Goal: Task Accomplishment & Management: Use online tool/utility

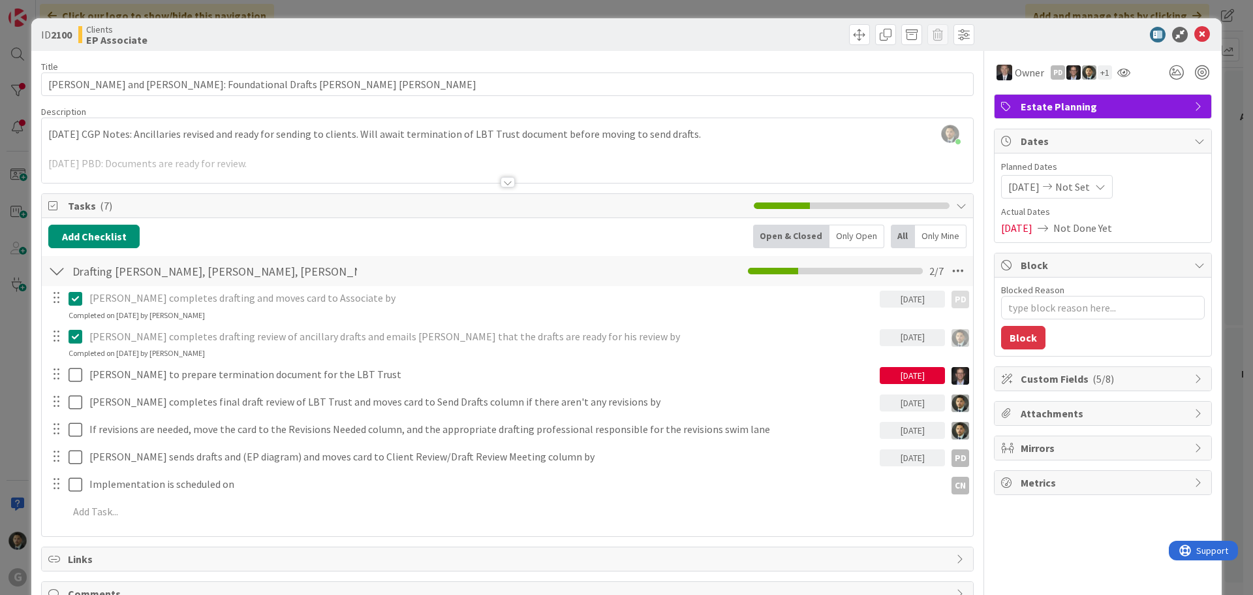
type textarea "x"
click at [450, 10] on div "ID 2100 Clients EP Associate Title 57 / 128 [PERSON_NAME] and [PERSON_NAME]: Fo…" at bounding box center [626, 297] width 1253 height 595
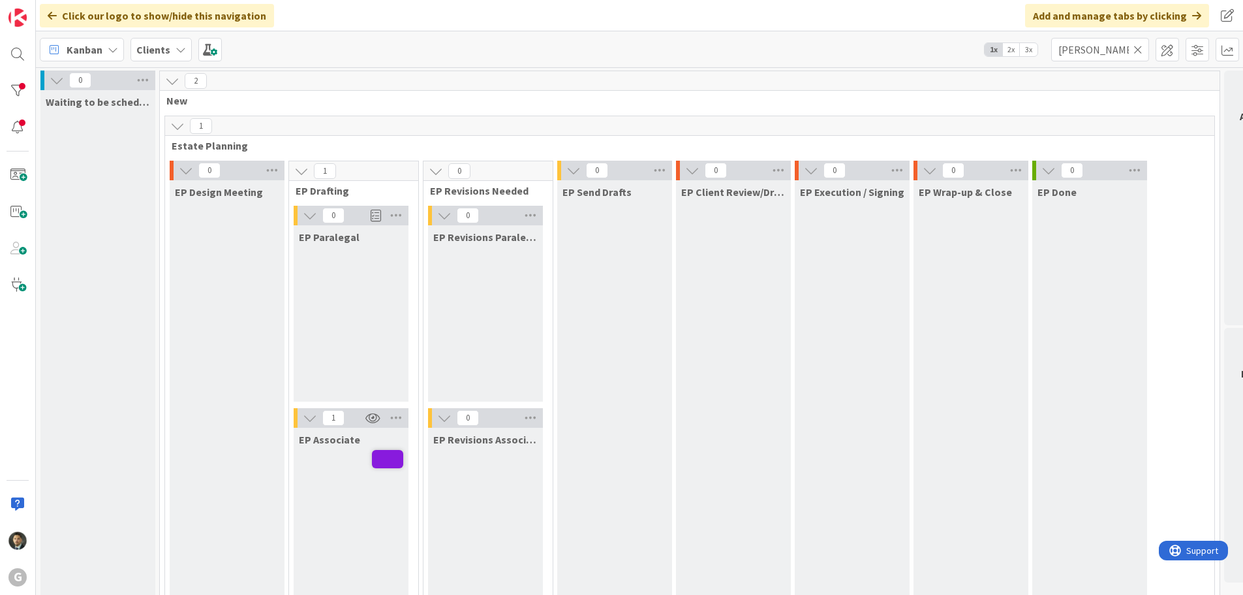
click at [1138, 44] on icon at bounding box center [1138, 50] width 9 height 12
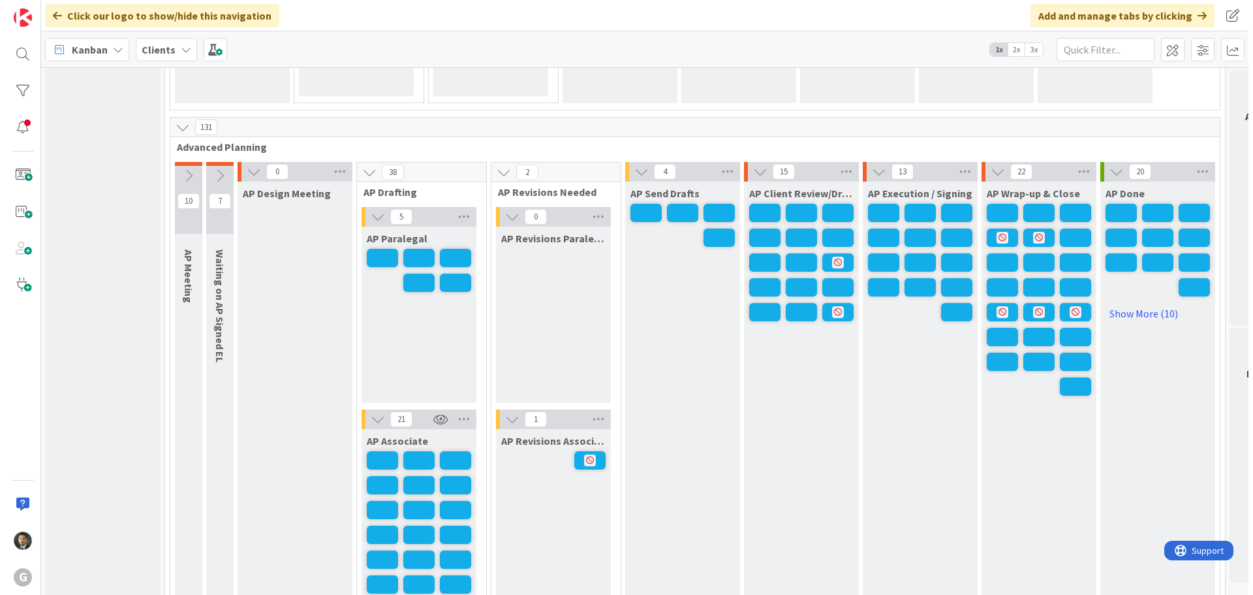
scroll to position [914, 0]
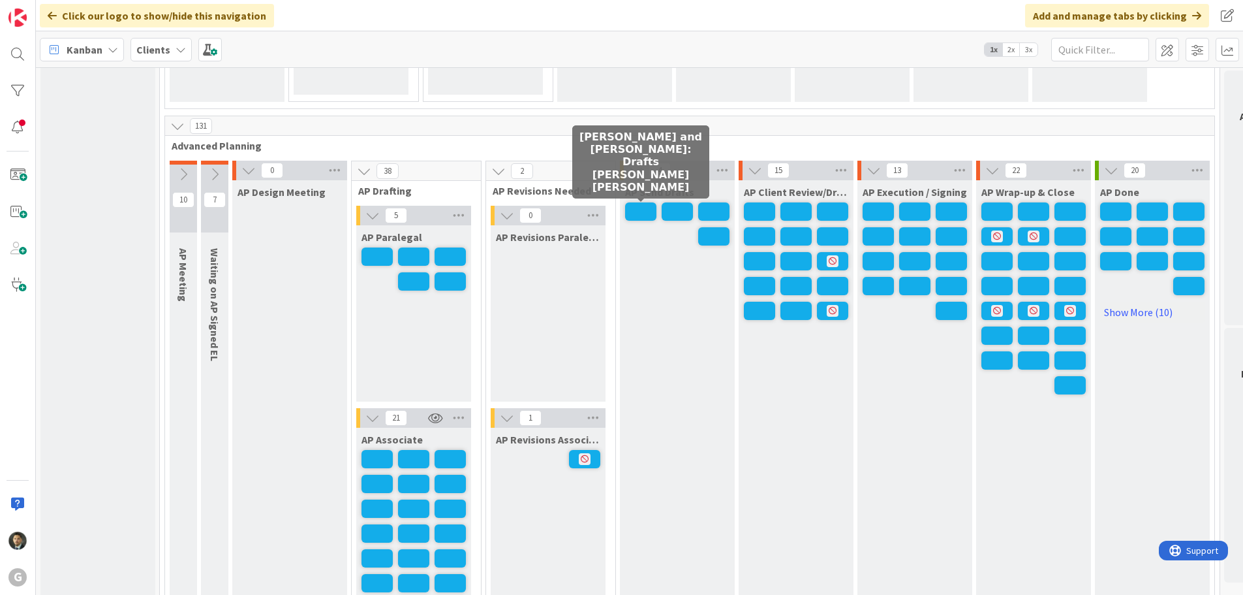
click at [647, 218] on span at bounding box center [640, 211] width 31 height 18
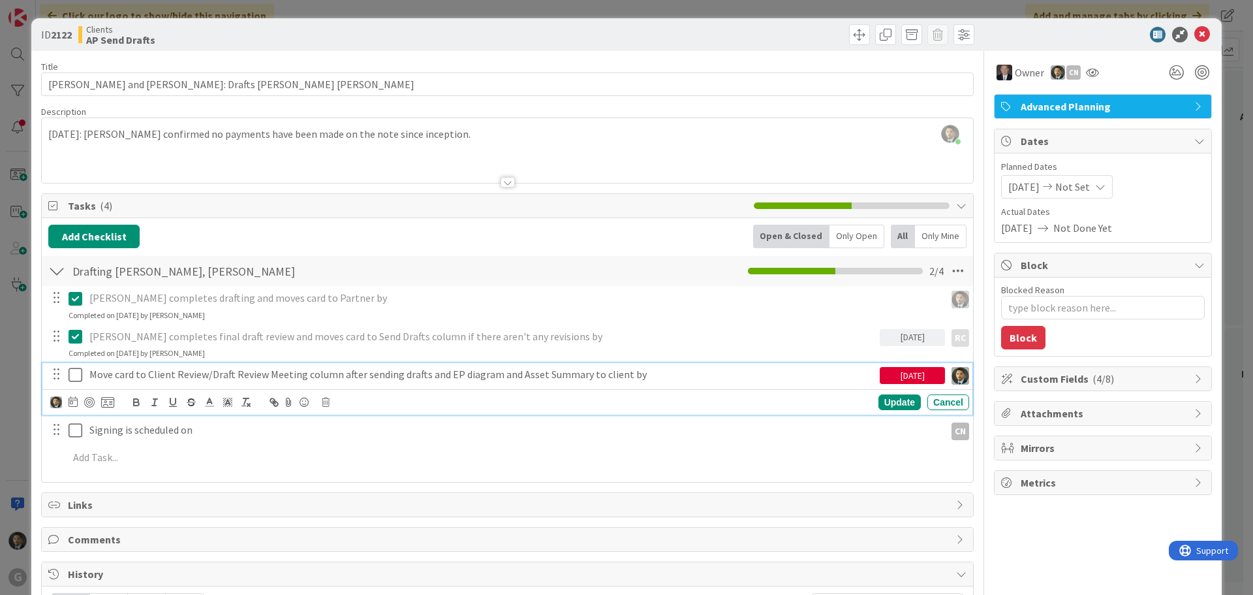
click at [77, 380] on icon at bounding box center [79, 375] width 20 height 16
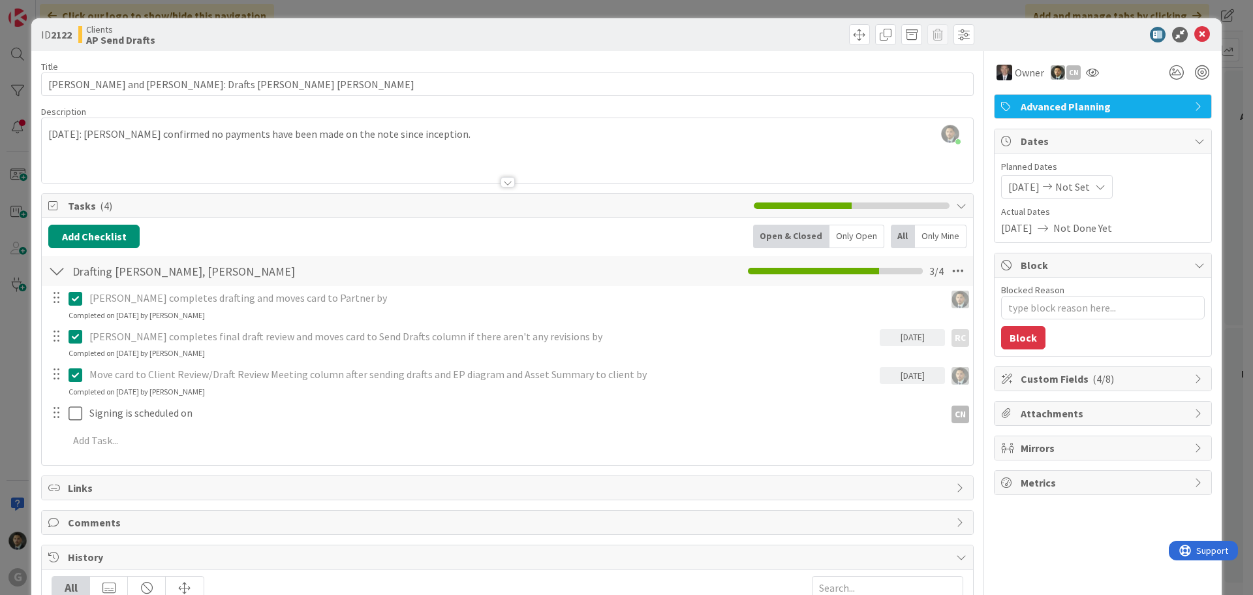
type textarea "x"
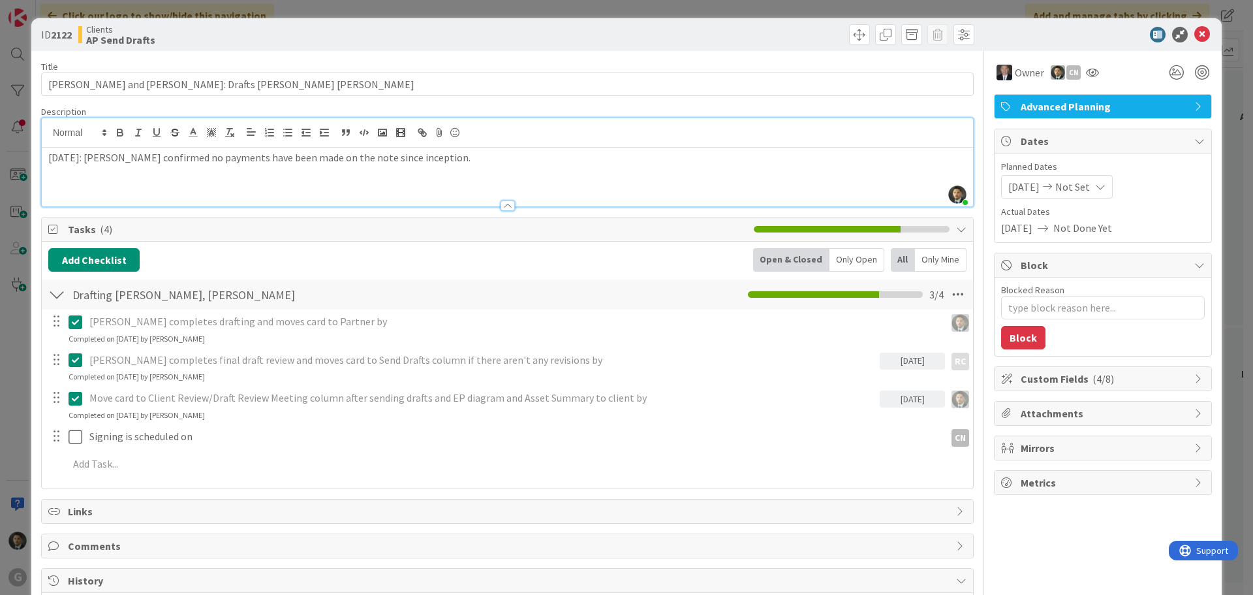
click at [45, 131] on div "[PERSON_NAME] just joined [DATE]: [PERSON_NAME] confirmed no payments have been…" at bounding box center [507, 162] width 931 height 88
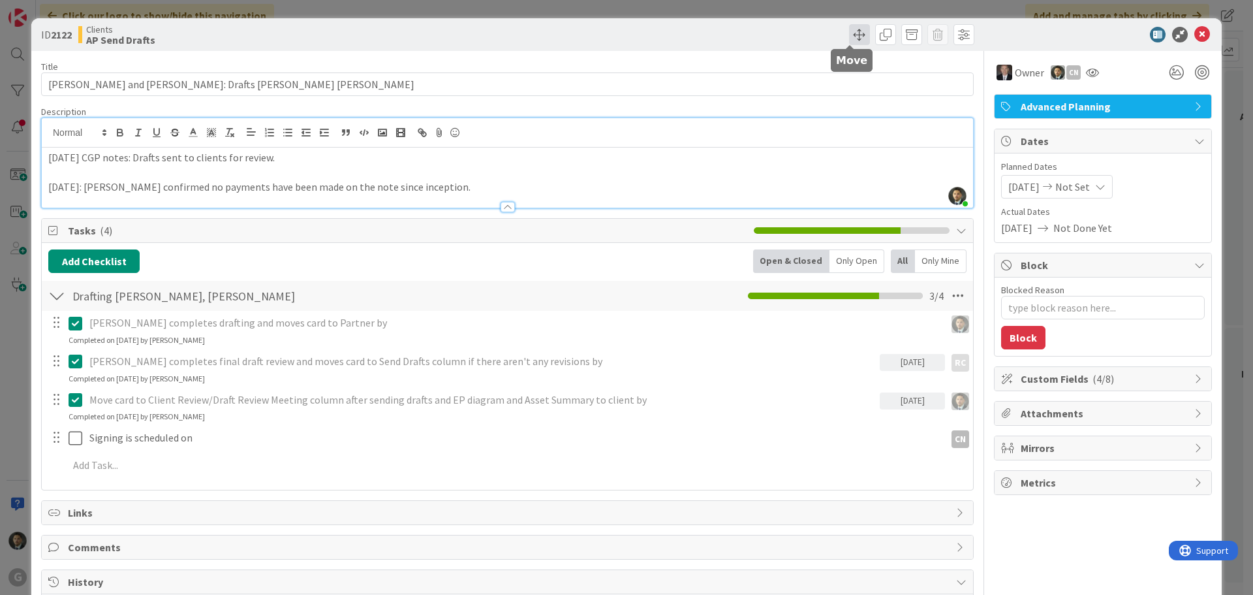
click at [849, 31] on span at bounding box center [859, 34] width 21 height 21
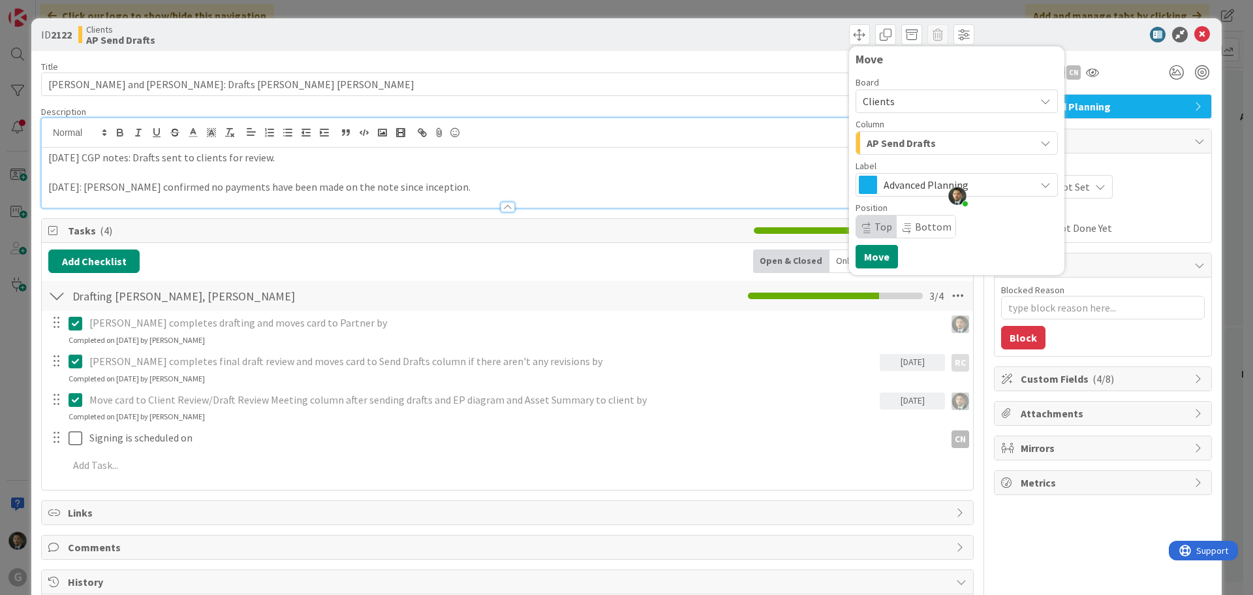
click at [903, 140] on span "AP Send Drafts" at bounding box center [901, 142] width 69 height 17
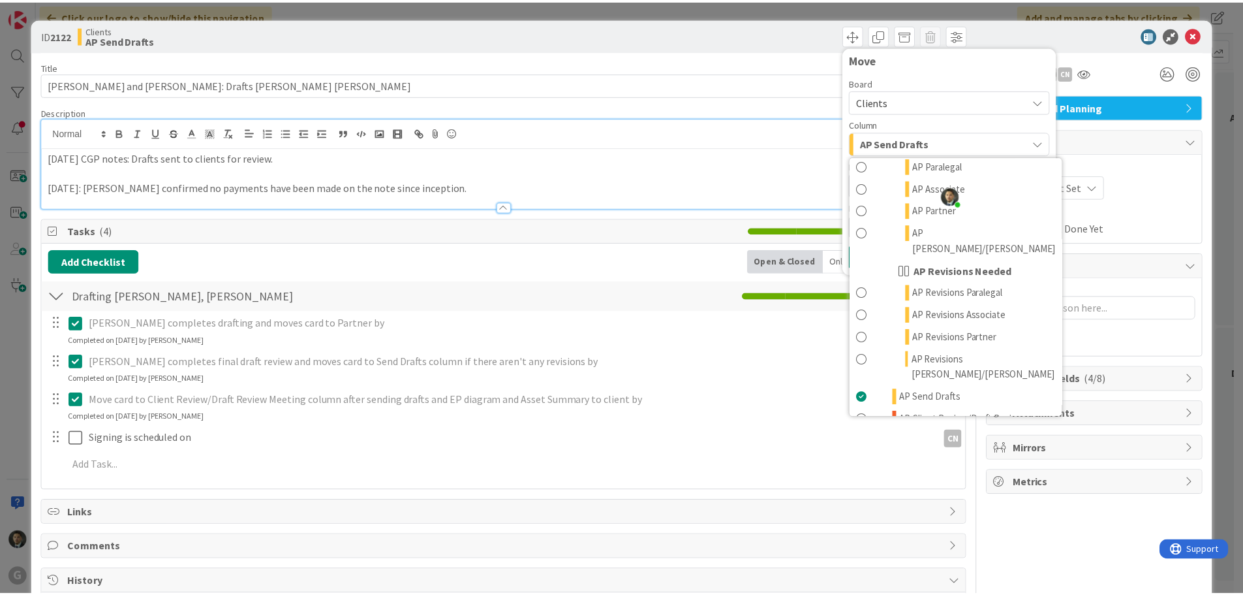
scroll to position [587, 0]
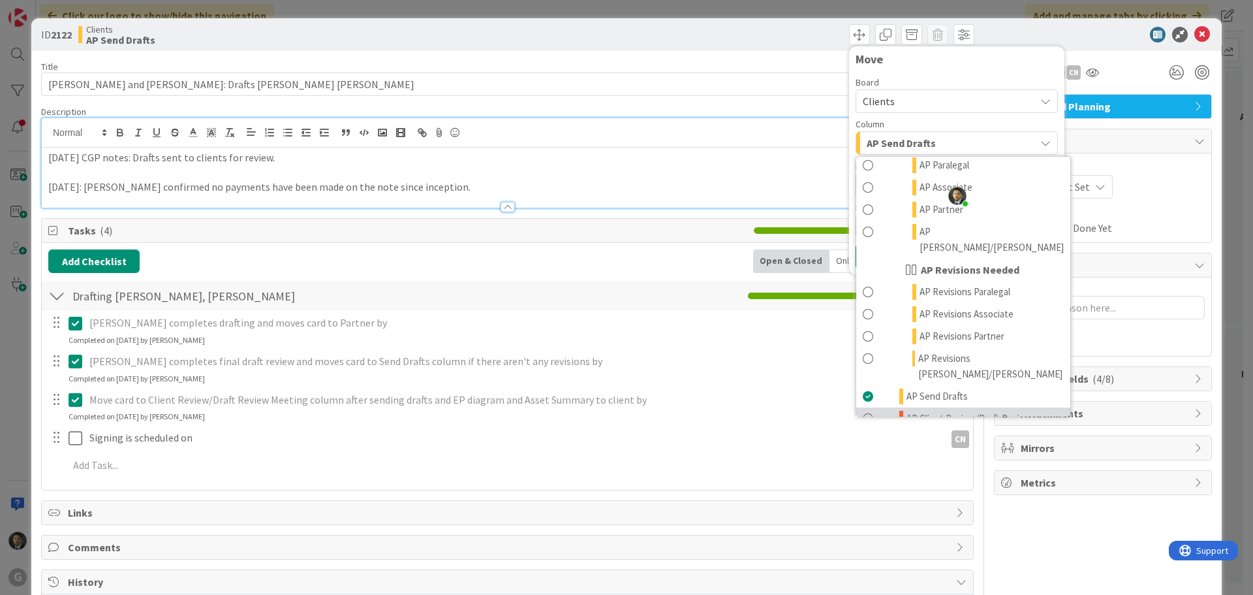
click at [935, 411] on span "AP Client Review/Draft Review Meeting" at bounding box center [984, 426] width 157 height 31
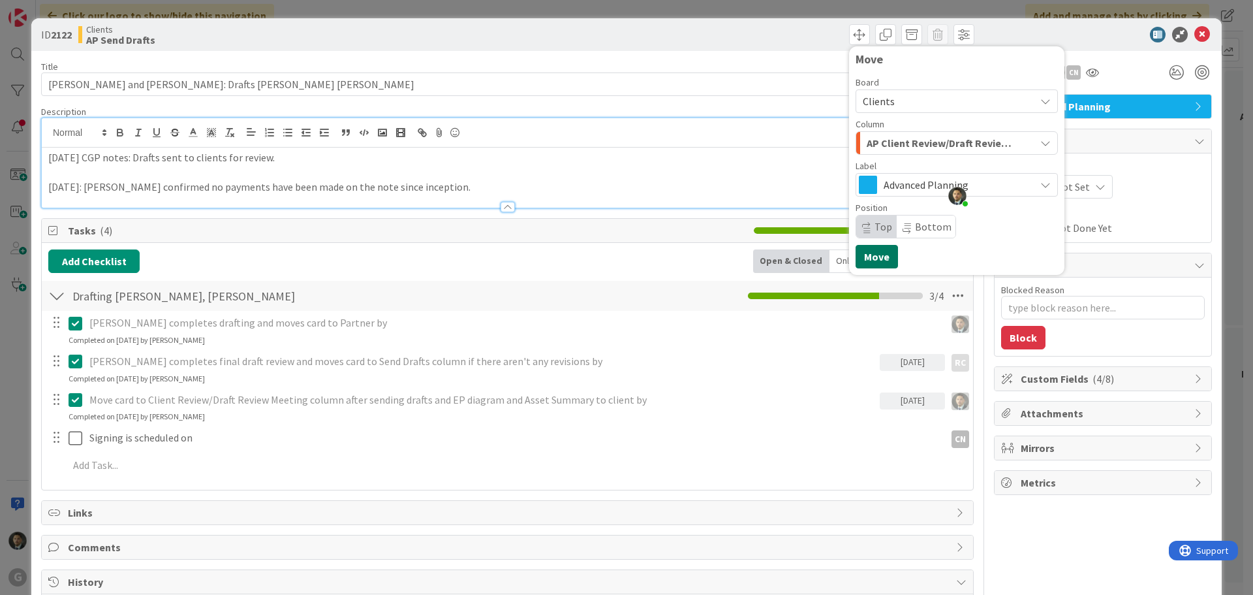
click at [868, 253] on button "Move" at bounding box center [877, 256] width 42 height 23
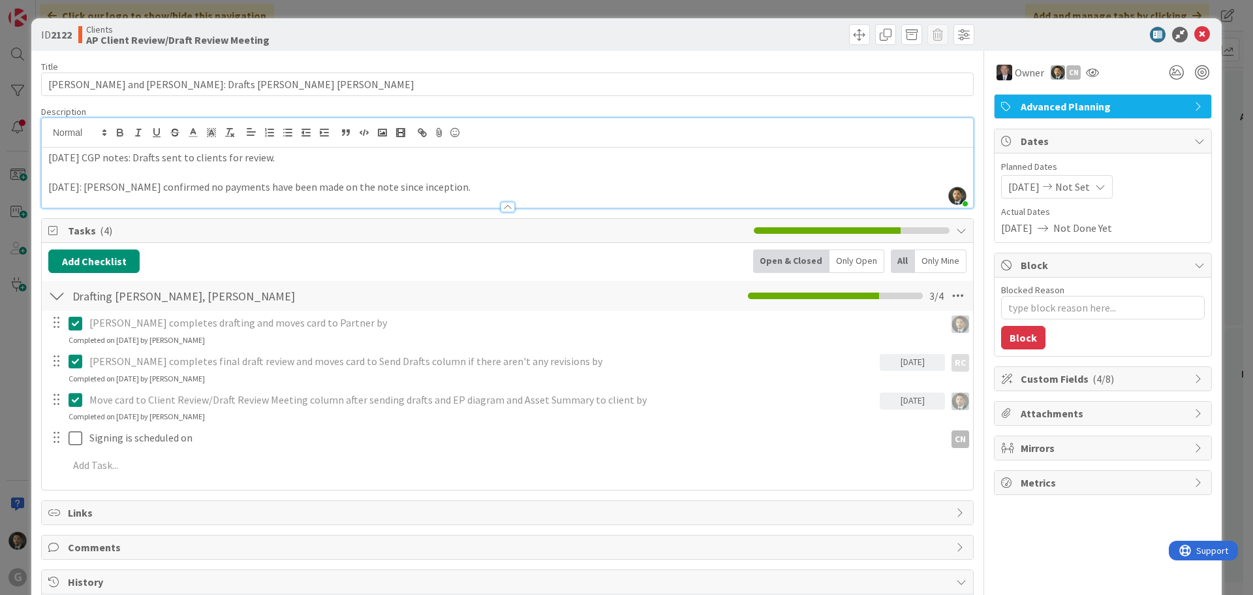
click at [882, 5] on div "ID 2122 Clients AP Client Review/Draft Review Meeting Move Move Title 44 / 128 …" at bounding box center [626, 297] width 1253 height 595
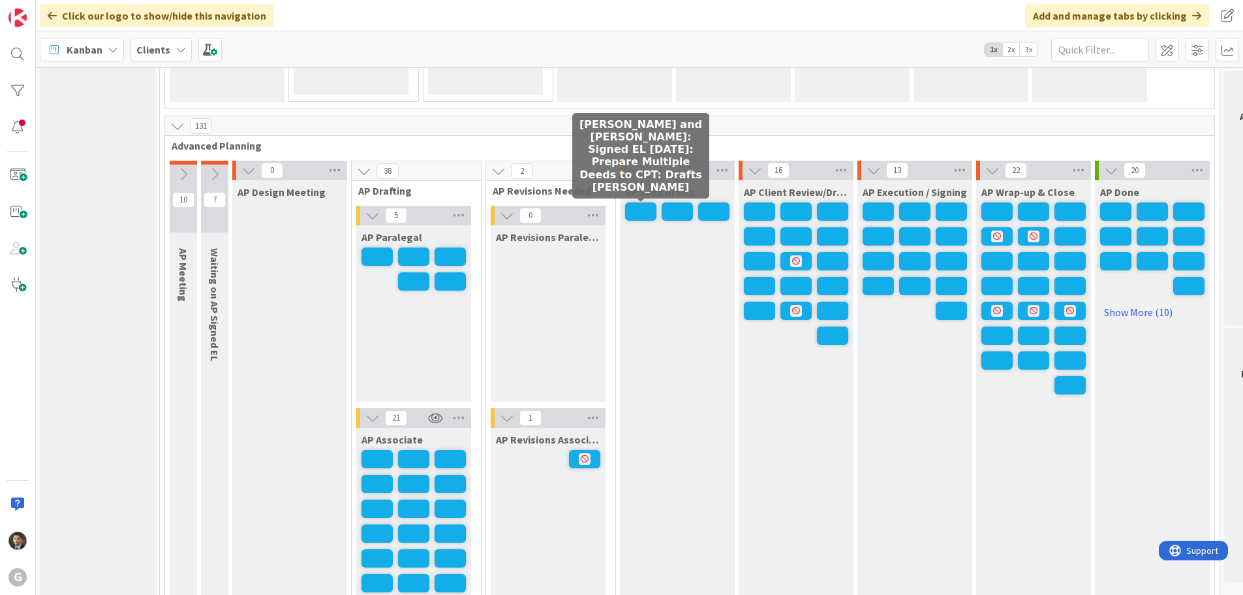
click at [638, 214] on span at bounding box center [640, 211] width 31 height 18
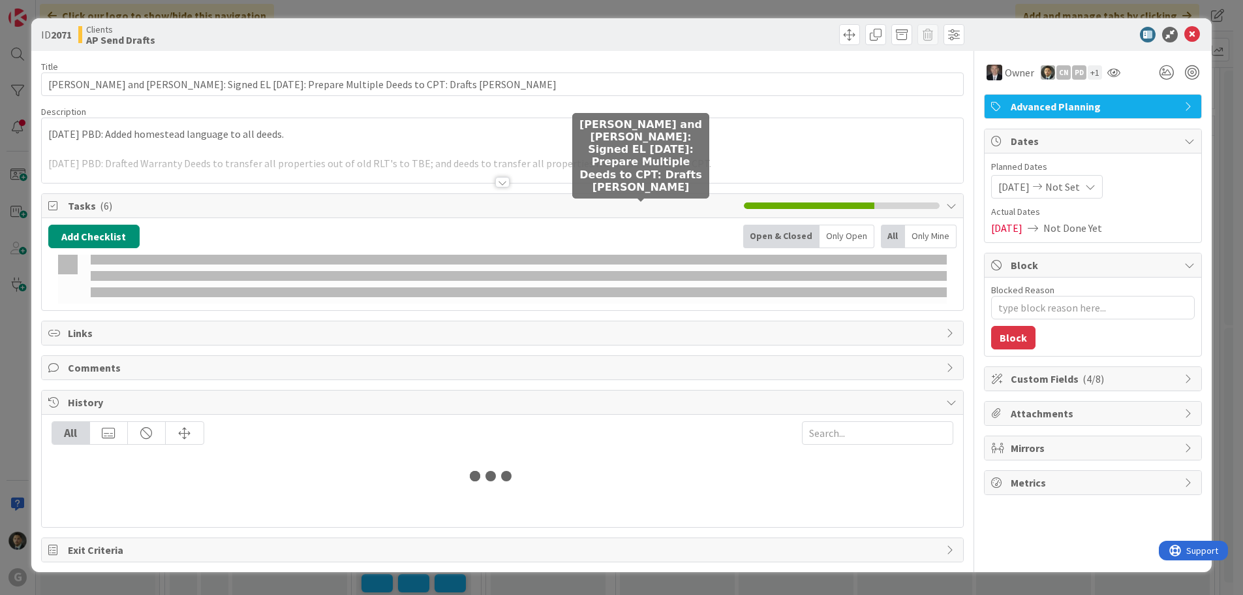
type textarea "x"
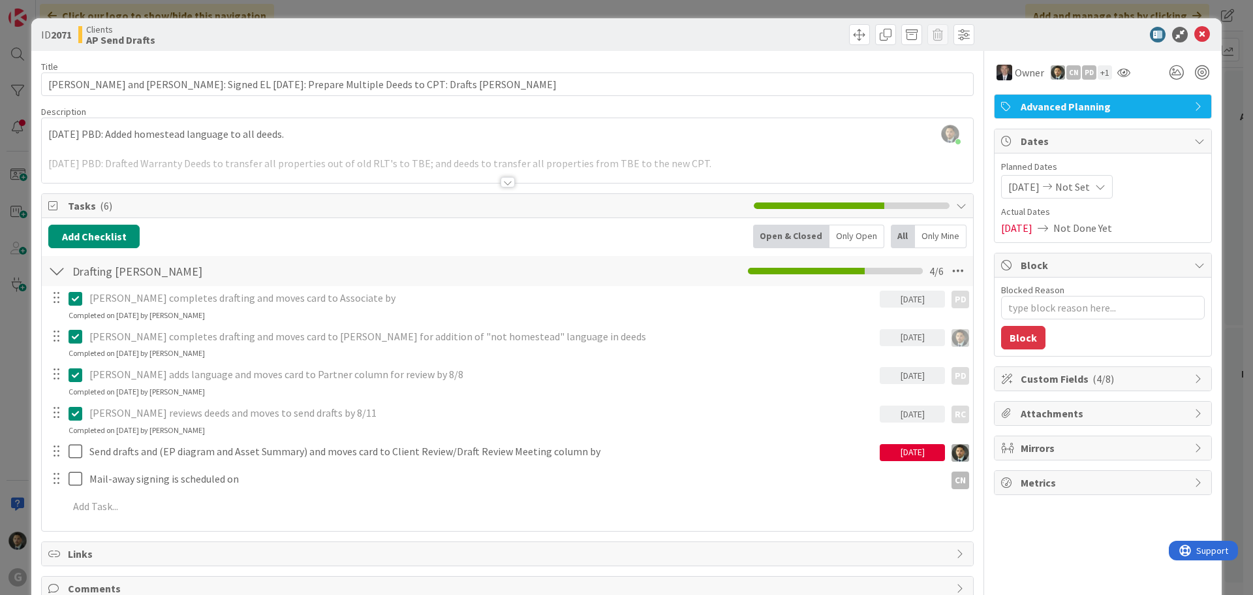
click at [502, 184] on div at bounding box center [508, 182] width 14 height 10
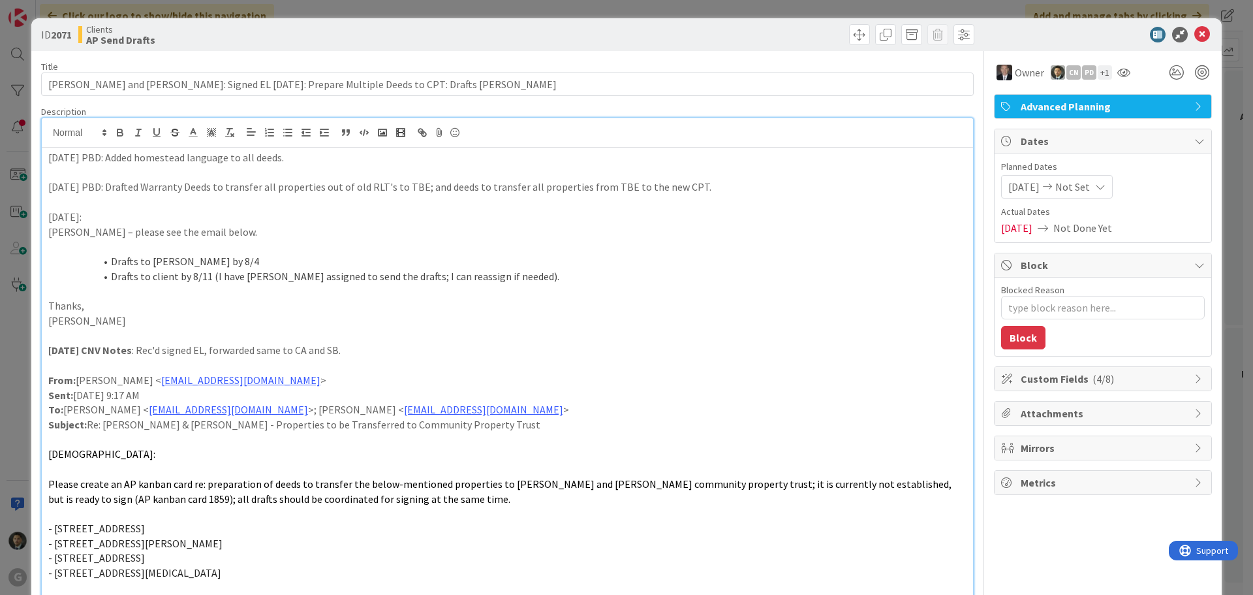
click at [843, 10] on div "ID 2071 Clients AP Send Drafts Title 94 / 128 [PERSON_NAME] and [PERSON_NAME]: …" at bounding box center [626, 297] width 1253 height 595
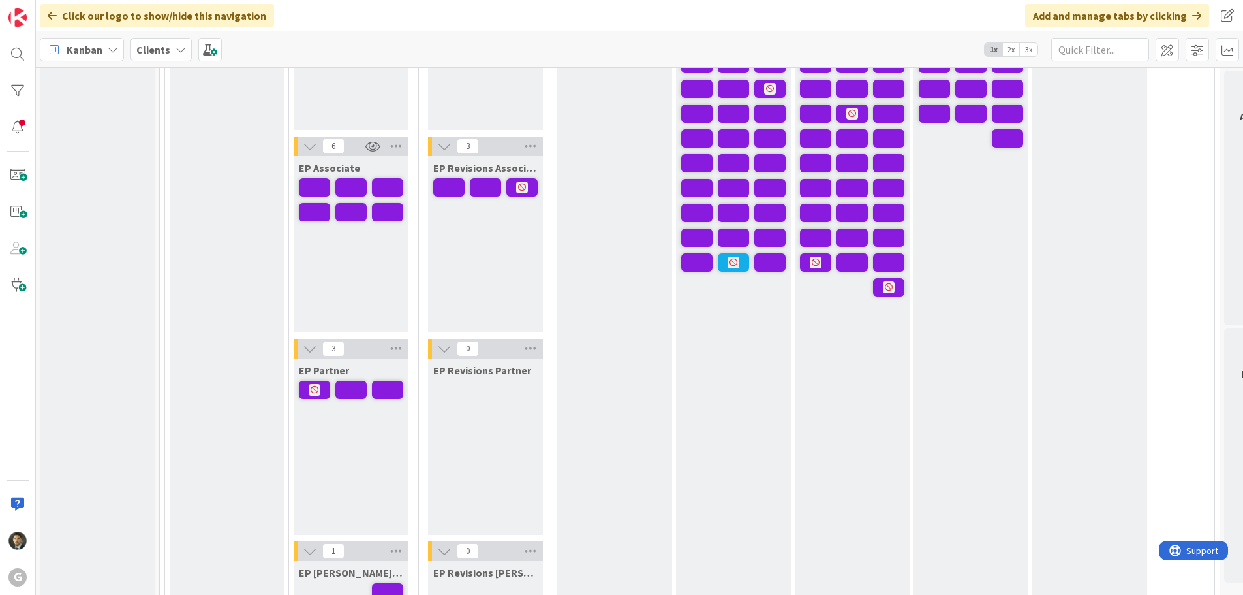
scroll to position [65, 0]
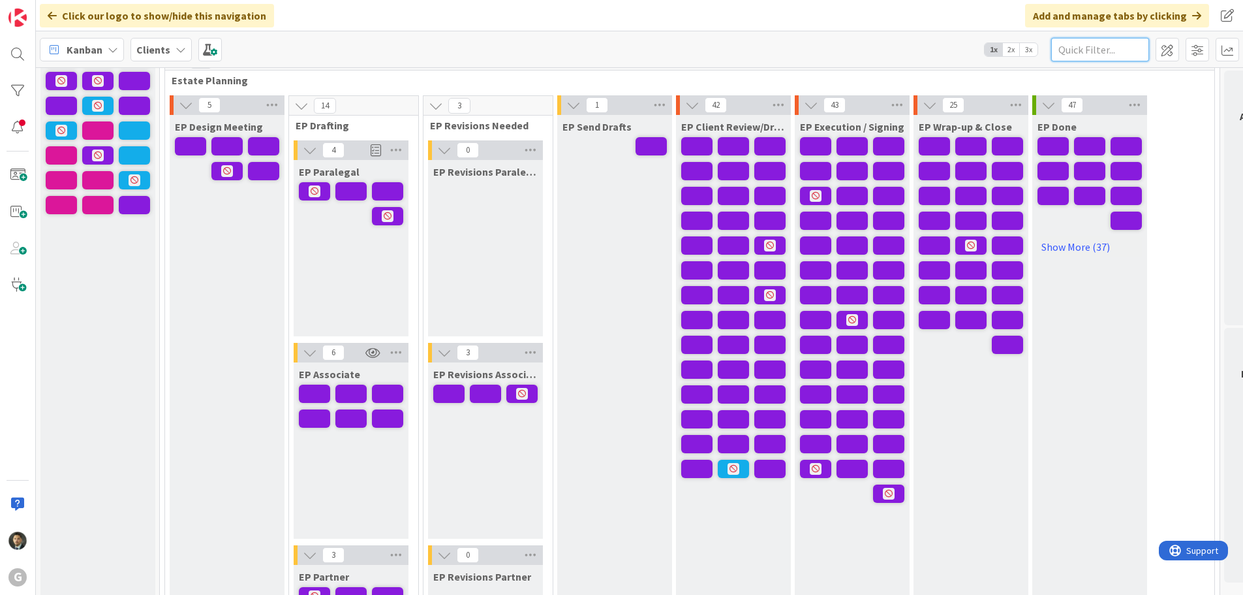
click at [1094, 55] on input "text" at bounding box center [1100, 49] width 98 height 23
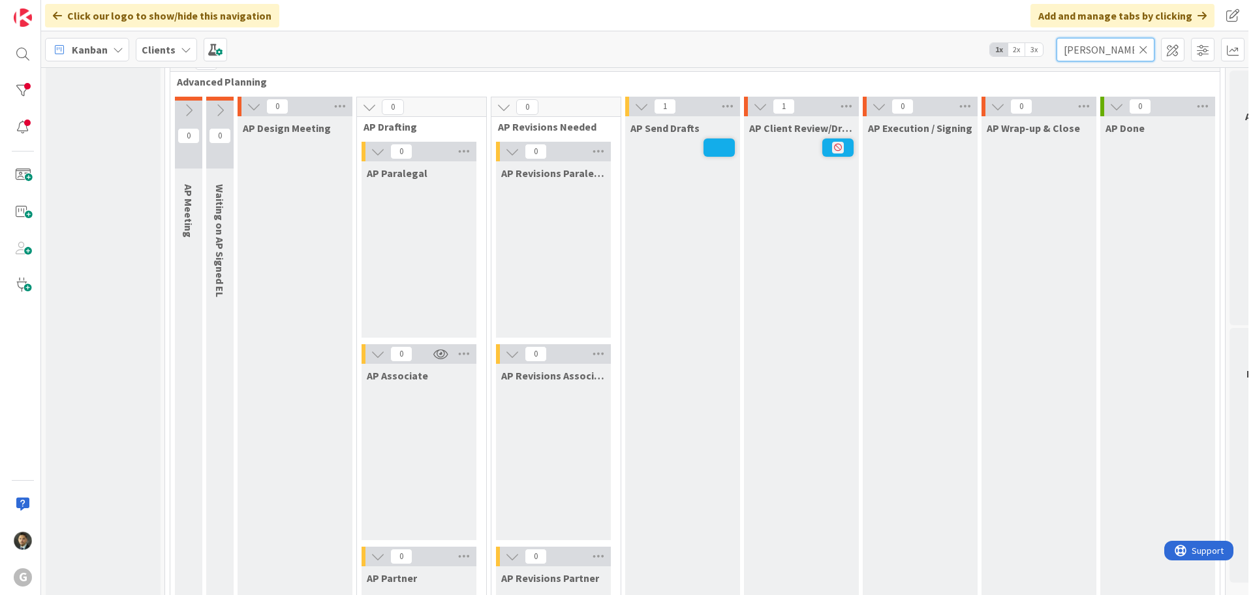
scroll to position [914, 0]
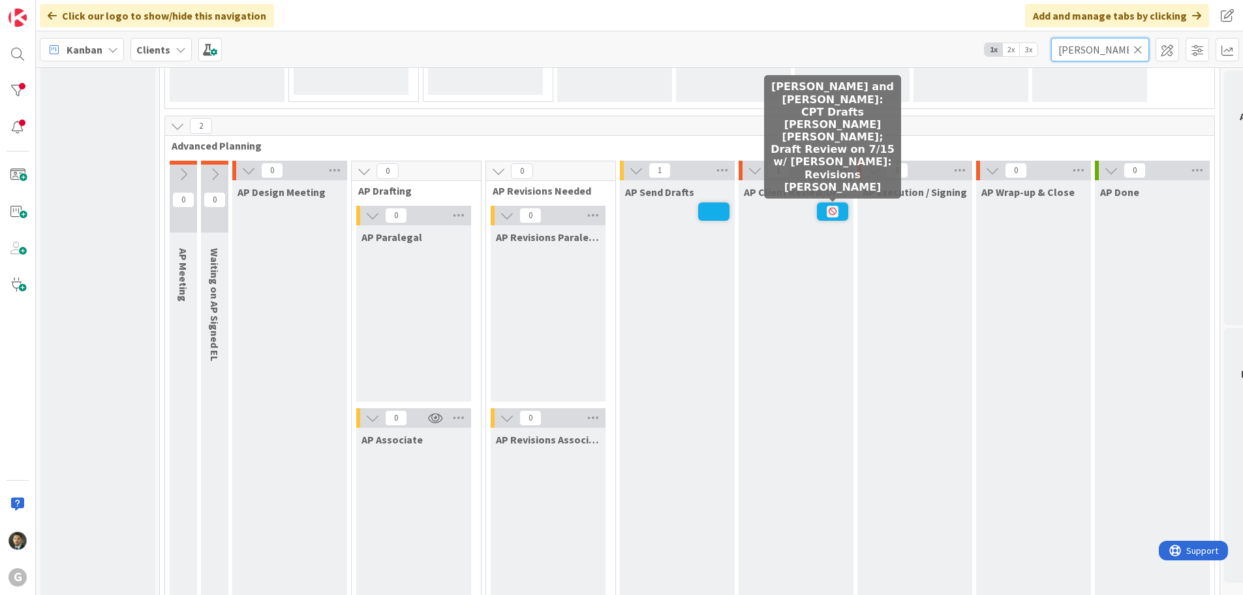
type input "[PERSON_NAME]"
click at [829, 215] on icon at bounding box center [833, 212] width 12 height 12
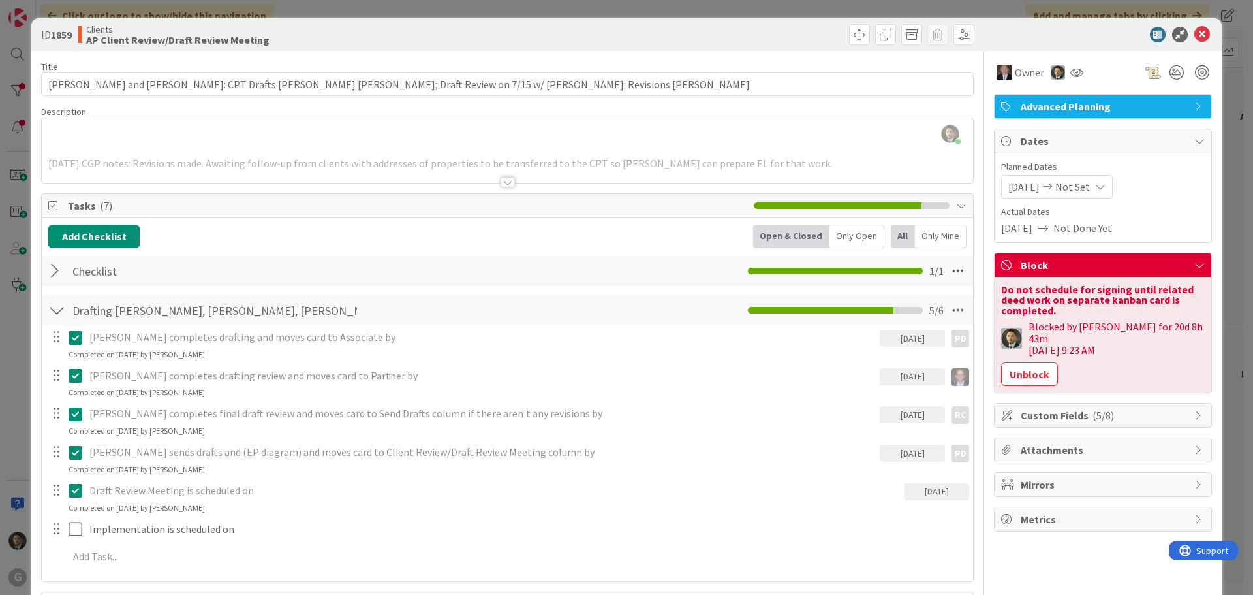
click at [501, 180] on div at bounding box center [508, 182] width 14 height 10
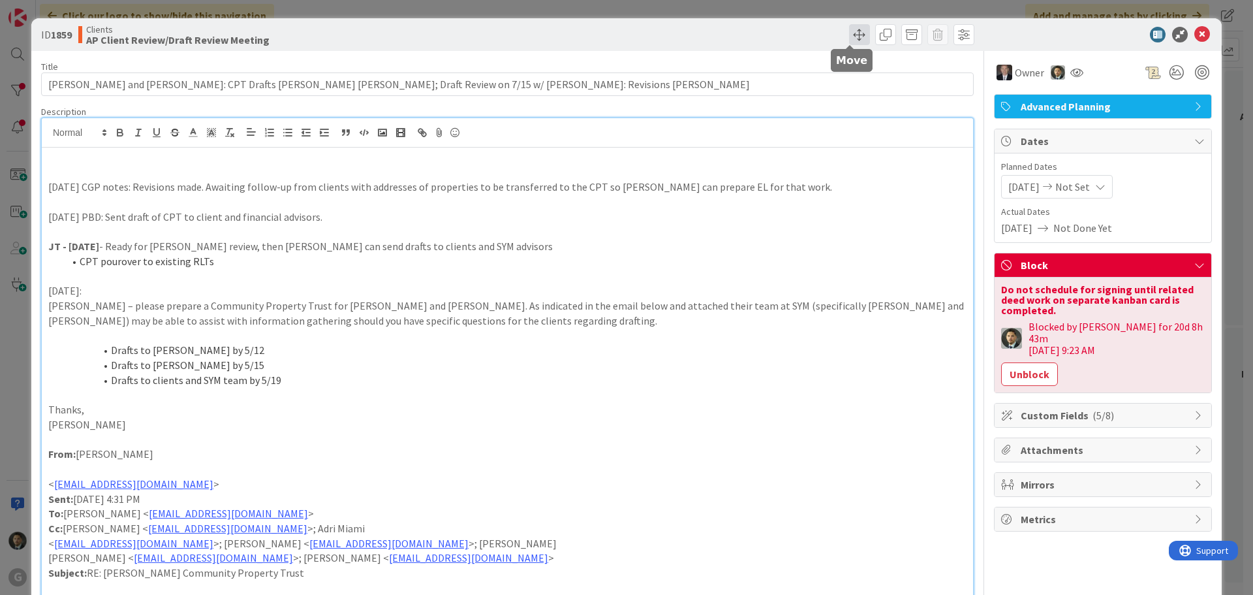
click at [849, 33] on span at bounding box center [859, 34] width 21 height 21
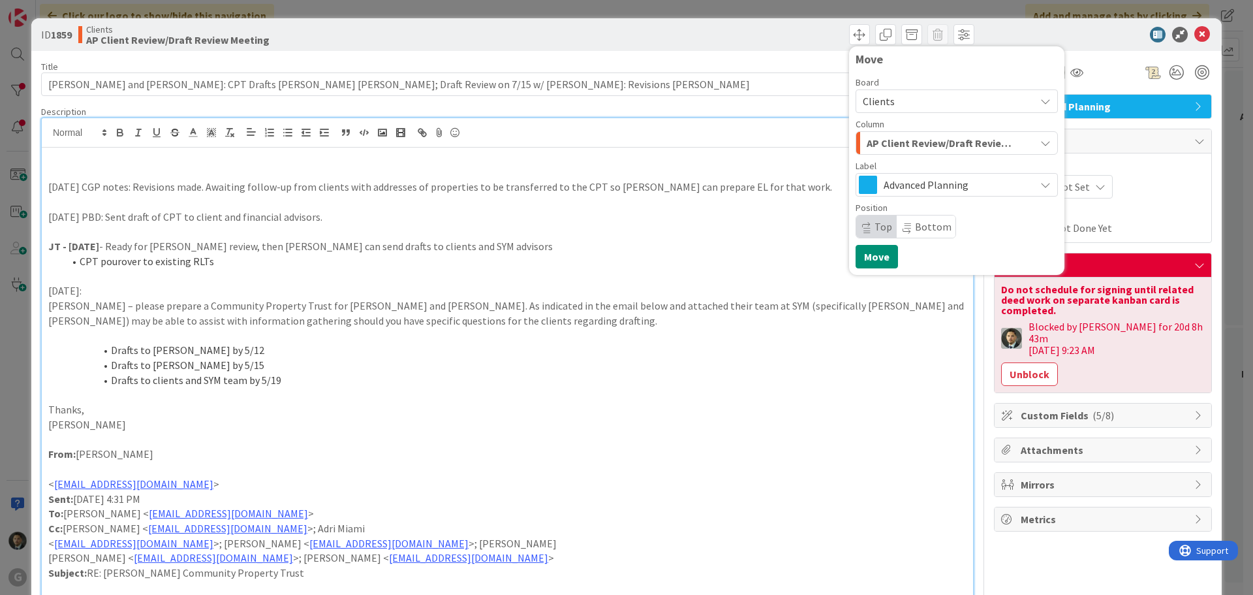
click at [798, 10] on div "ID 1859 Clients AP Client Review/Draft Review Meeting Move Board Clients Column…" at bounding box center [626, 297] width 1253 height 595
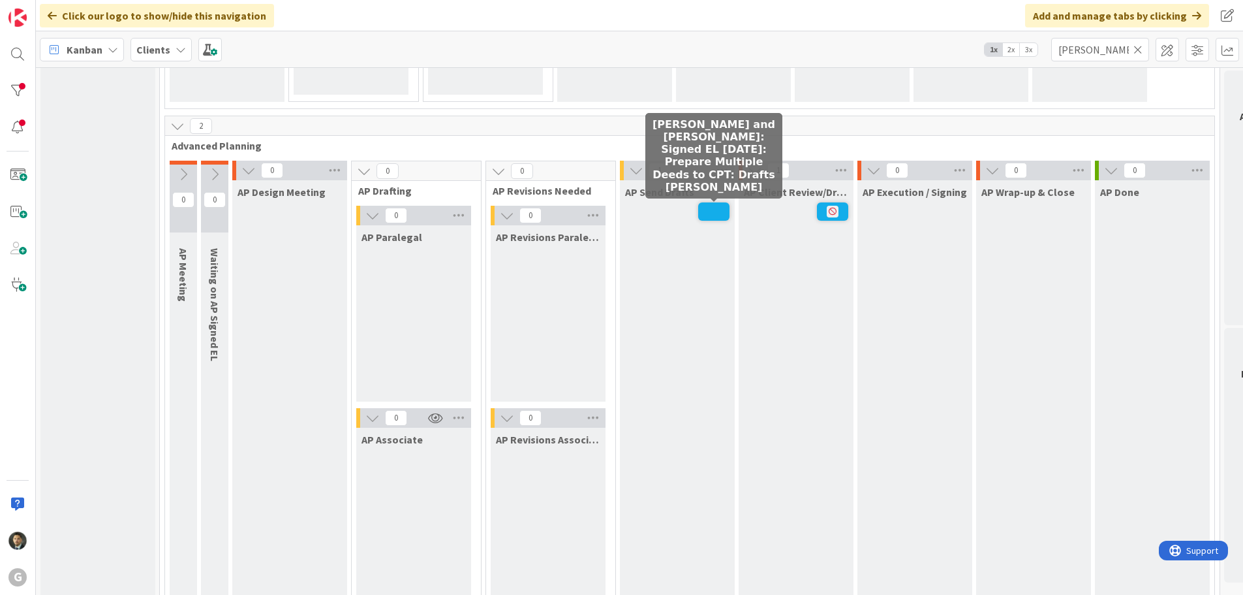
click at [704, 216] on span at bounding box center [713, 211] width 31 height 18
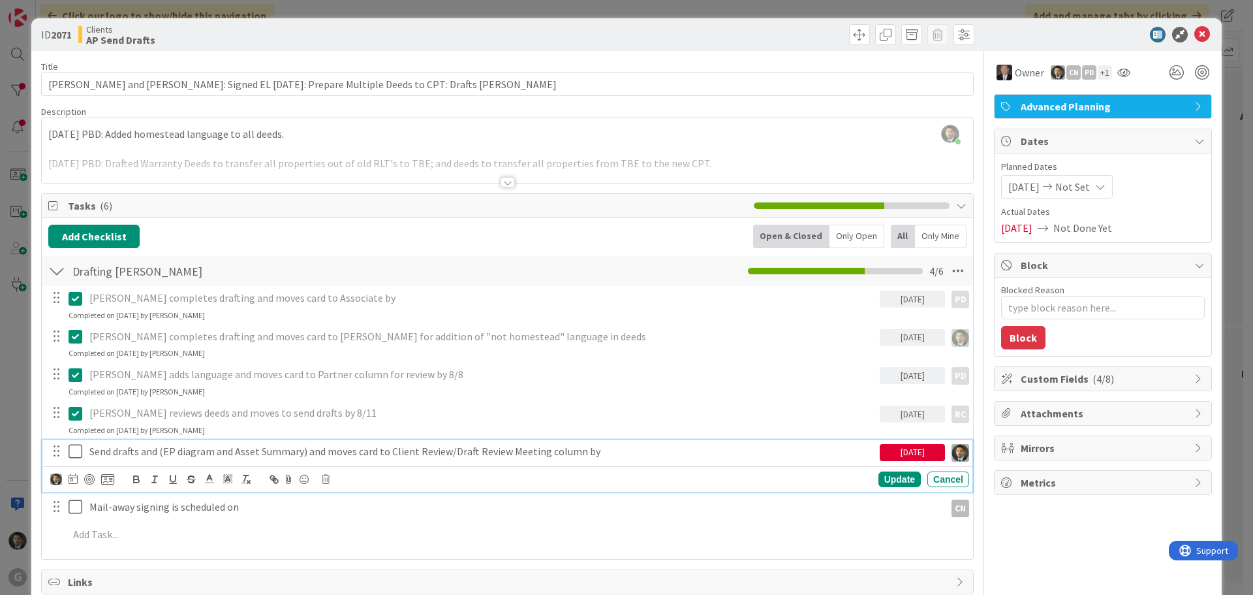
click at [72, 455] on icon at bounding box center [79, 451] width 20 height 16
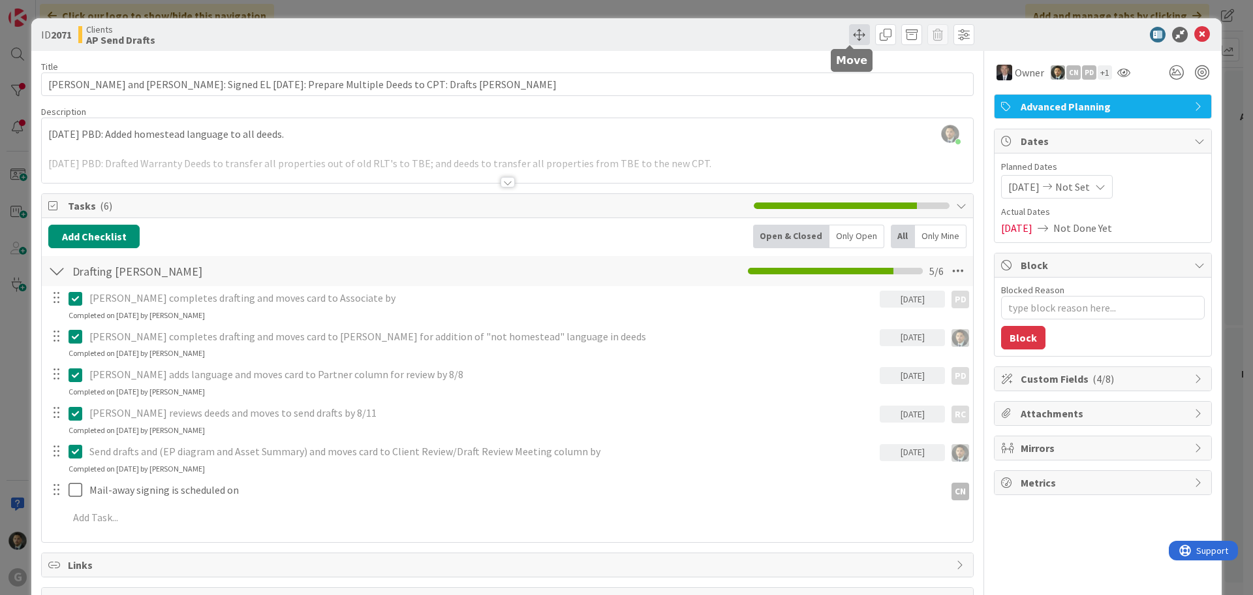
click at [849, 32] on span at bounding box center [859, 34] width 21 height 21
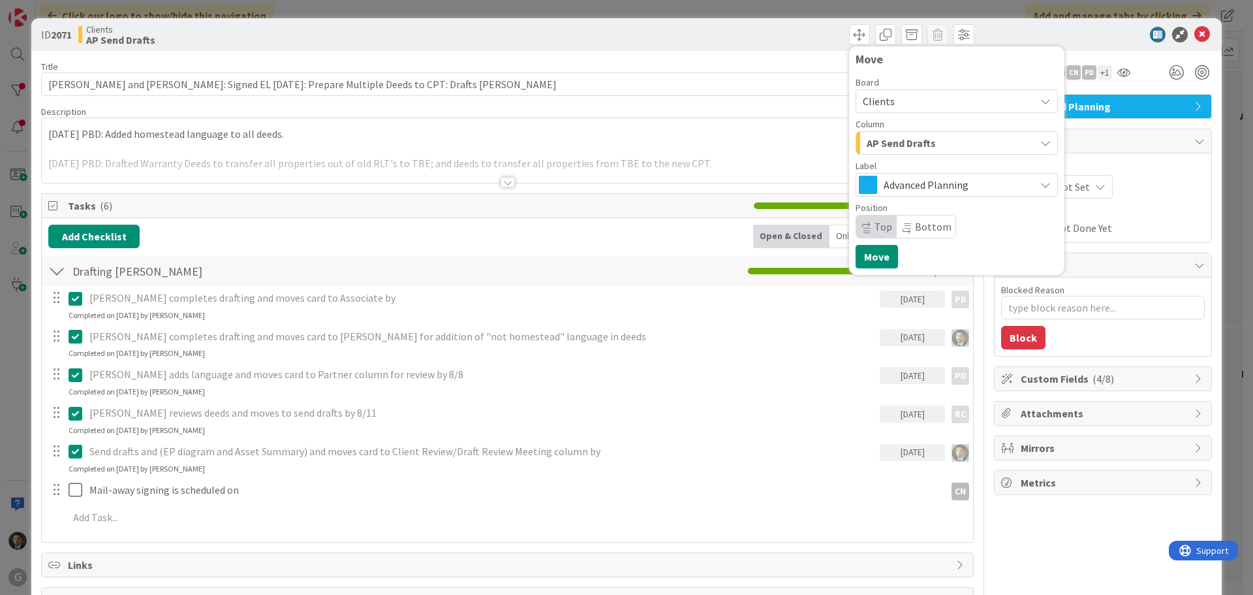
click at [878, 144] on span "AP Send Drafts" at bounding box center [901, 142] width 69 height 17
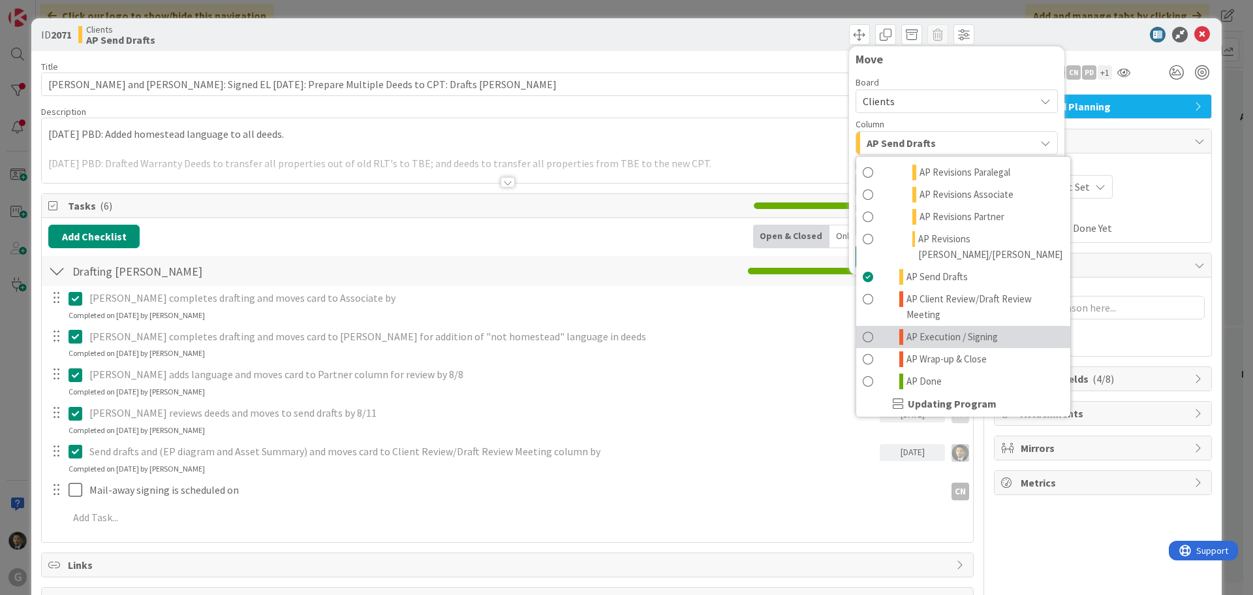
scroll to position [718, 0]
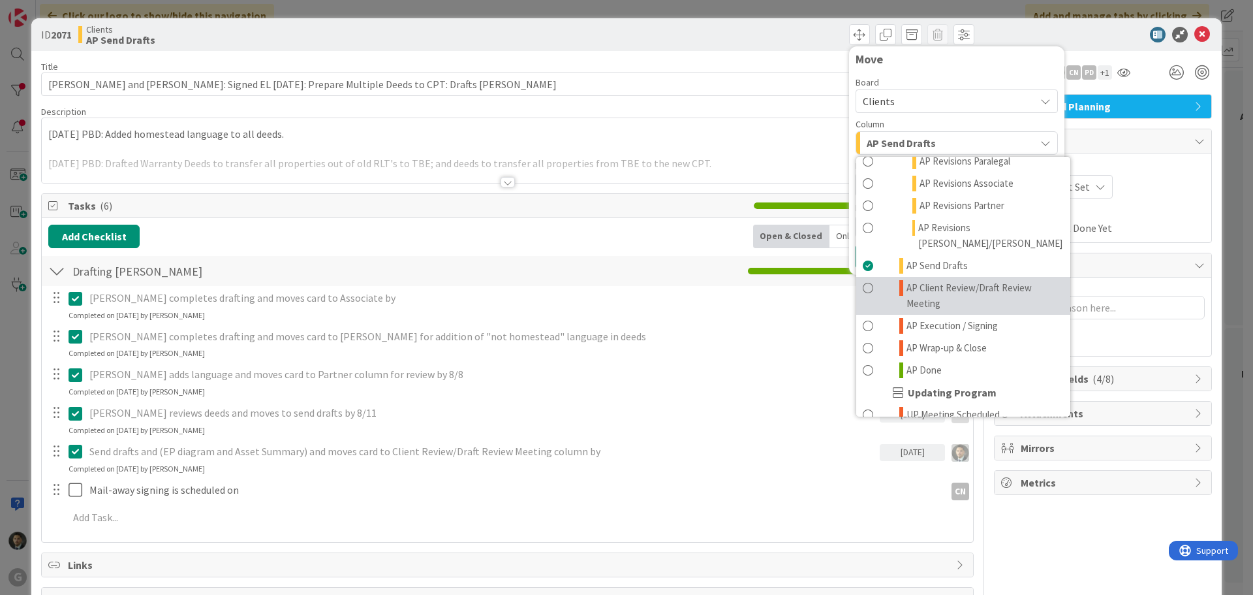
click at [939, 280] on span "AP Client Review/Draft Review Meeting" at bounding box center [984, 295] width 157 height 31
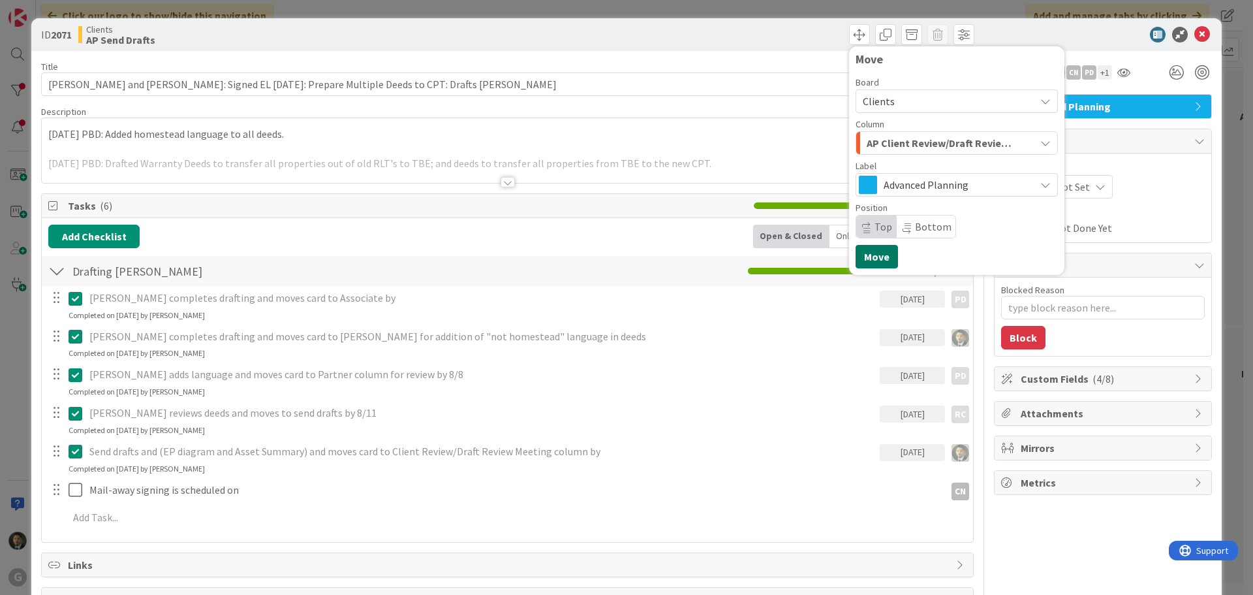
click at [860, 259] on button "Move" at bounding box center [877, 256] width 42 height 23
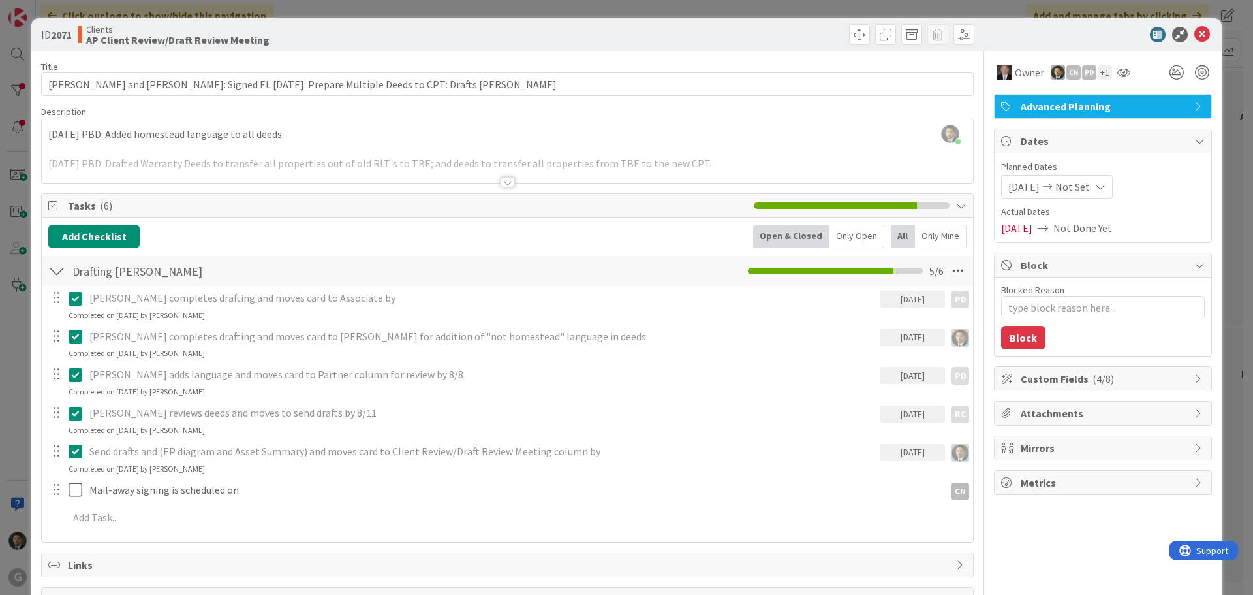
click at [814, 7] on div "ID 2071 Clients AP Client Review/Draft Review Meeting Move Move Title 94 / 128 …" at bounding box center [626, 297] width 1253 height 595
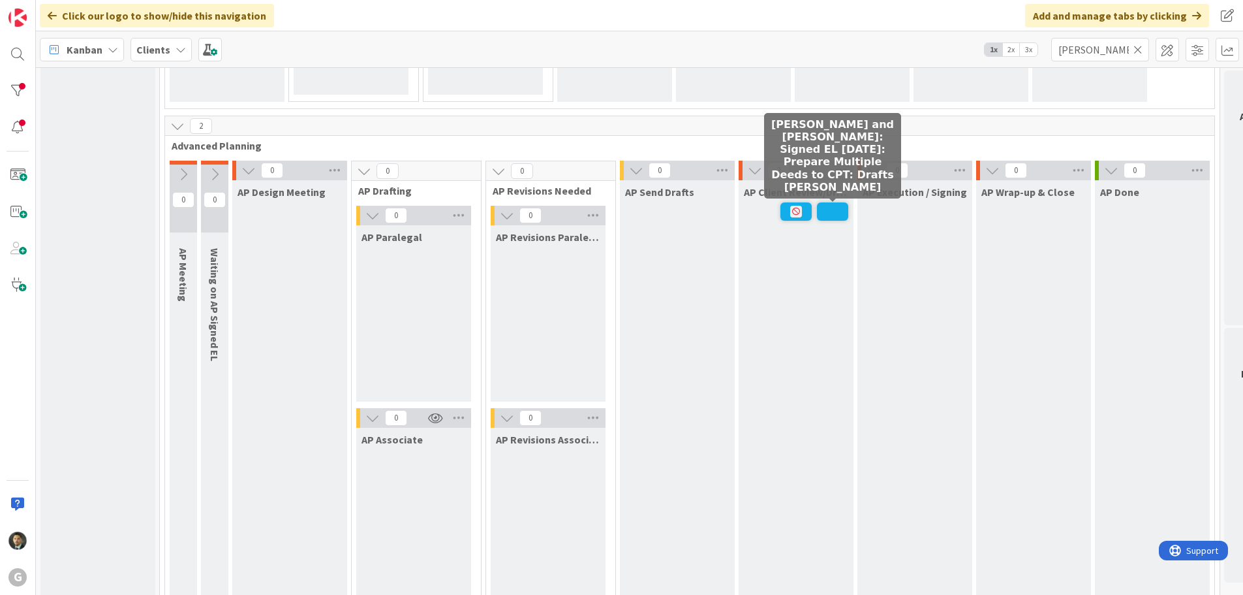
click at [821, 213] on span at bounding box center [832, 211] width 31 height 18
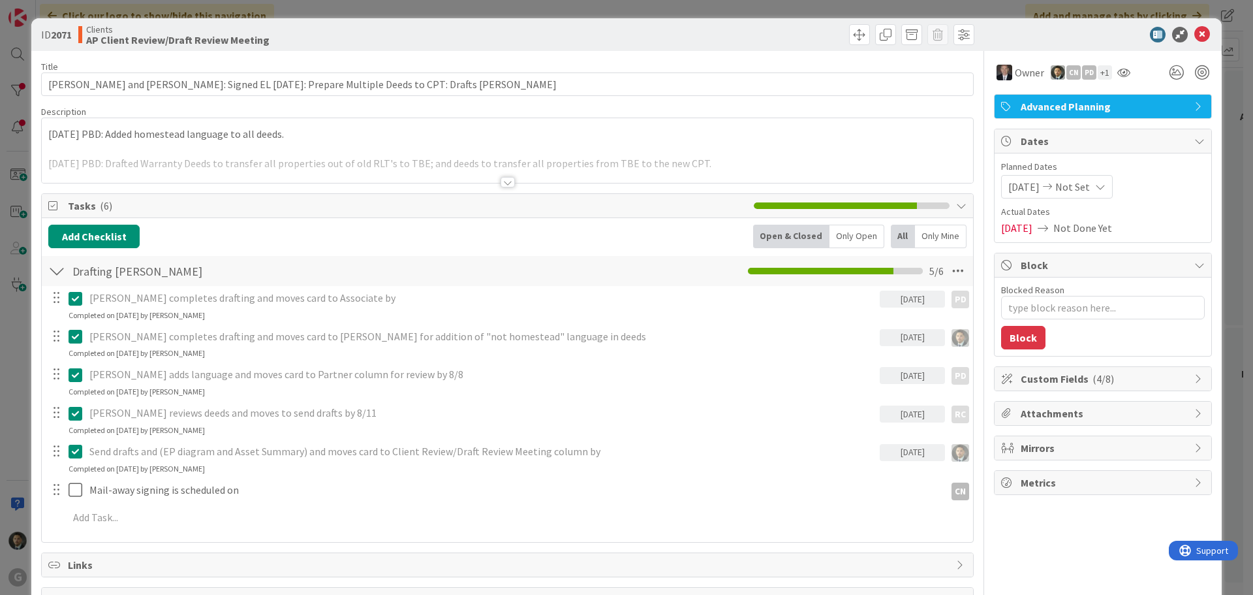
click at [796, 5] on div "ID 2071 Clients AP Client Review/Draft Review Meeting Title 94 / 128 [PERSON_NA…" at bounding box center [626, 297] width 1253 height 595
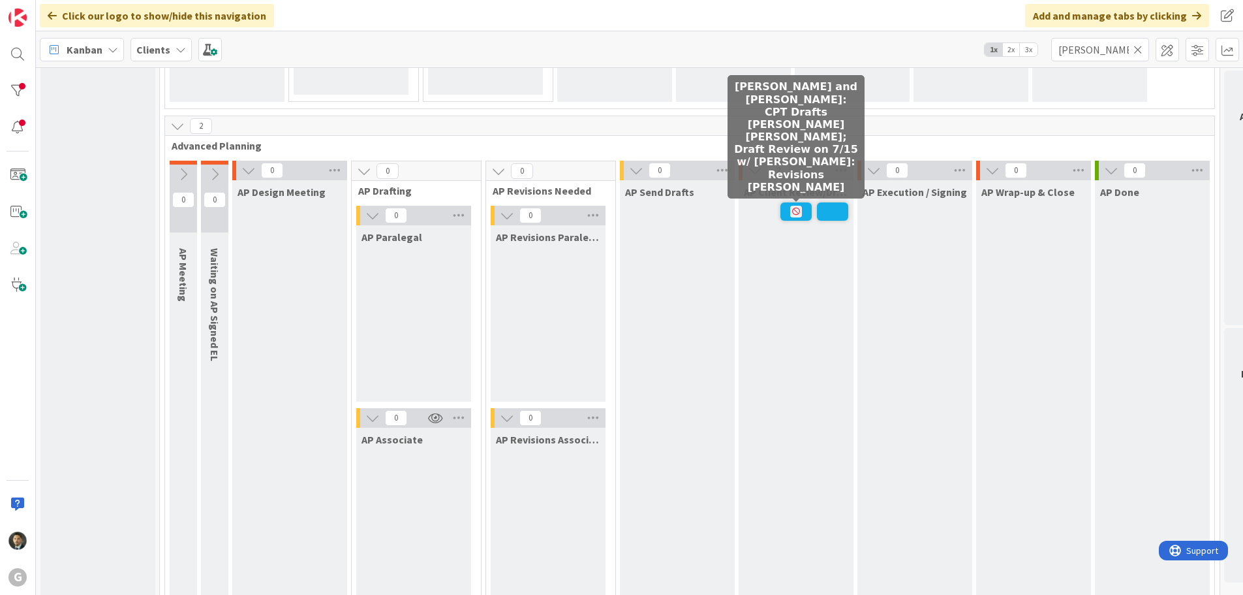
click at [794, 215] on icon at bounding box center [796, 212] width 12 height 12
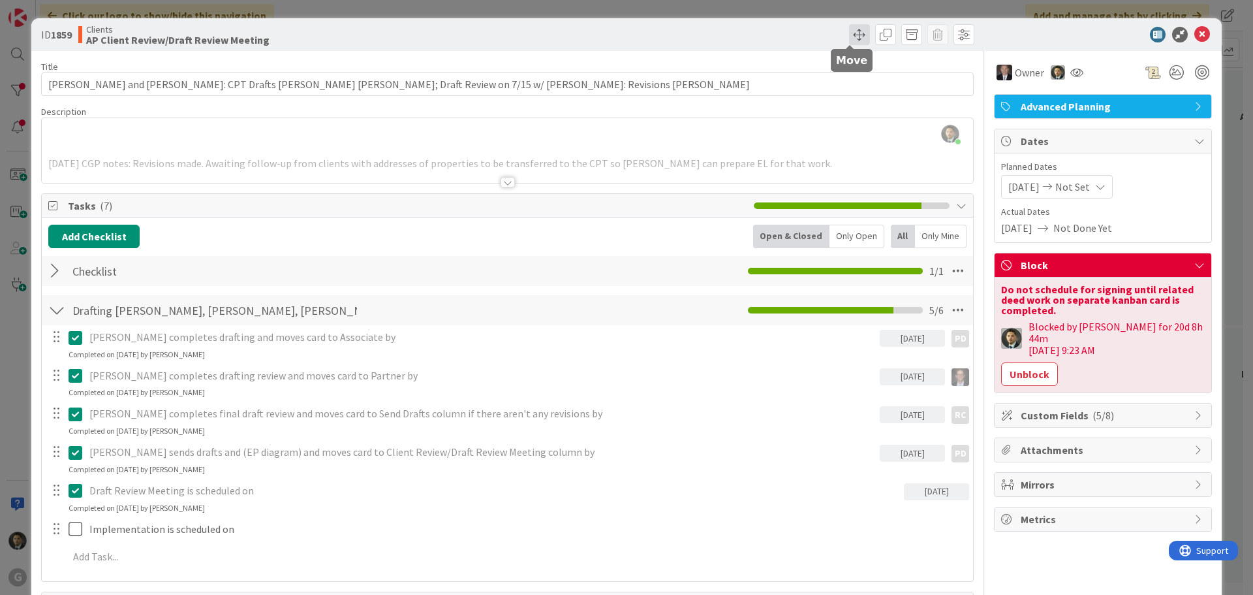
click at [856, 34] on span at bounding box center [859, 34] width 21 height 21
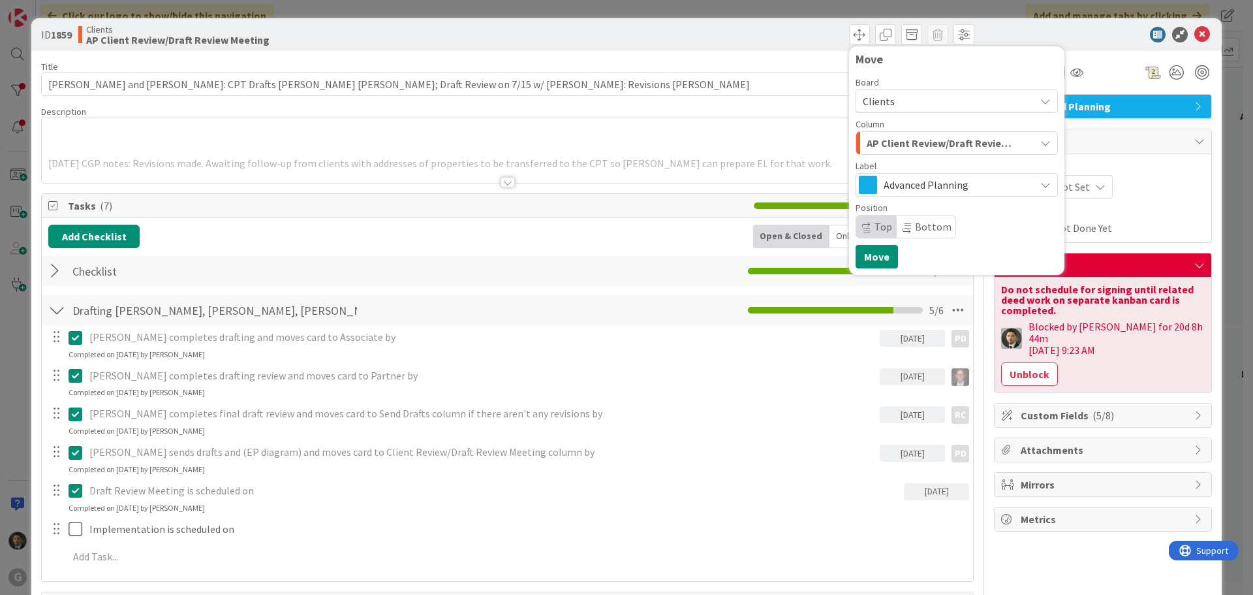
click at [921, 143] on span "AP Client Review/Draft Review Meeting" at bounding box center [942, 142] width 150 height 17
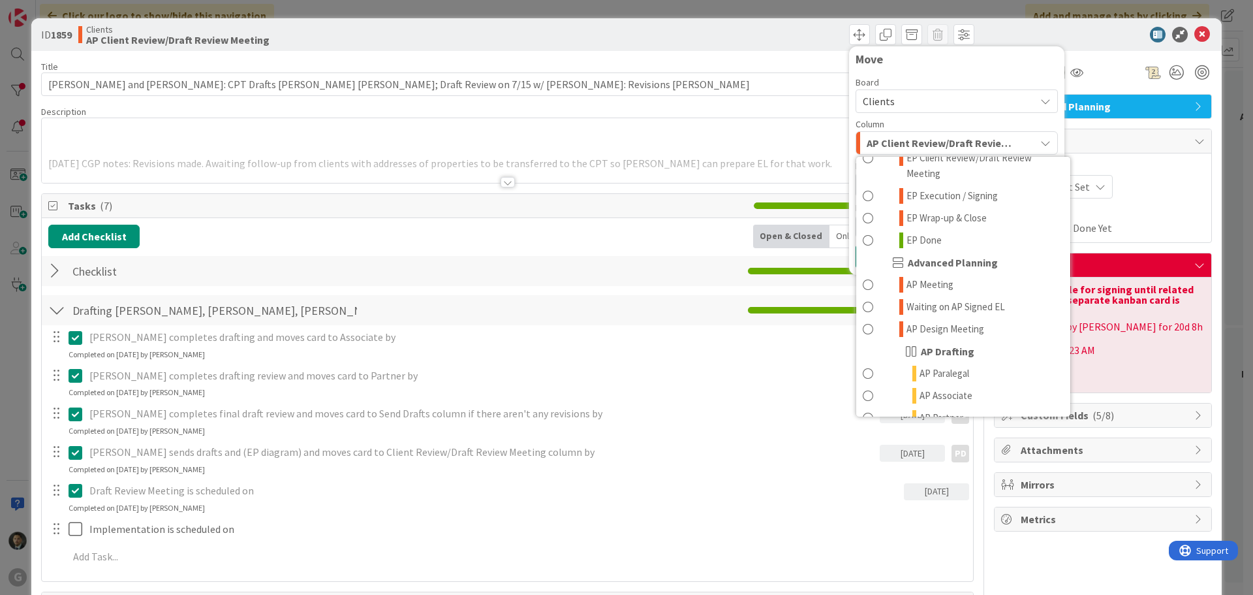
scroll to position [392, 0]
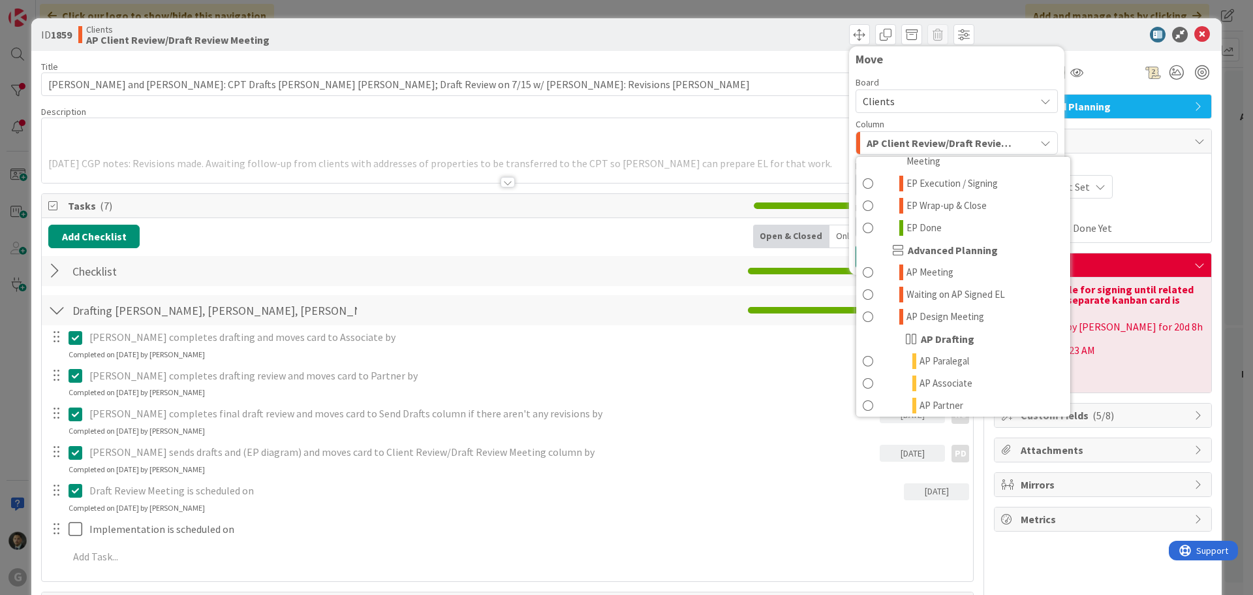
click at [1147, 258] on span "Block" at bounding box center [1104, 265] width 167 height 16
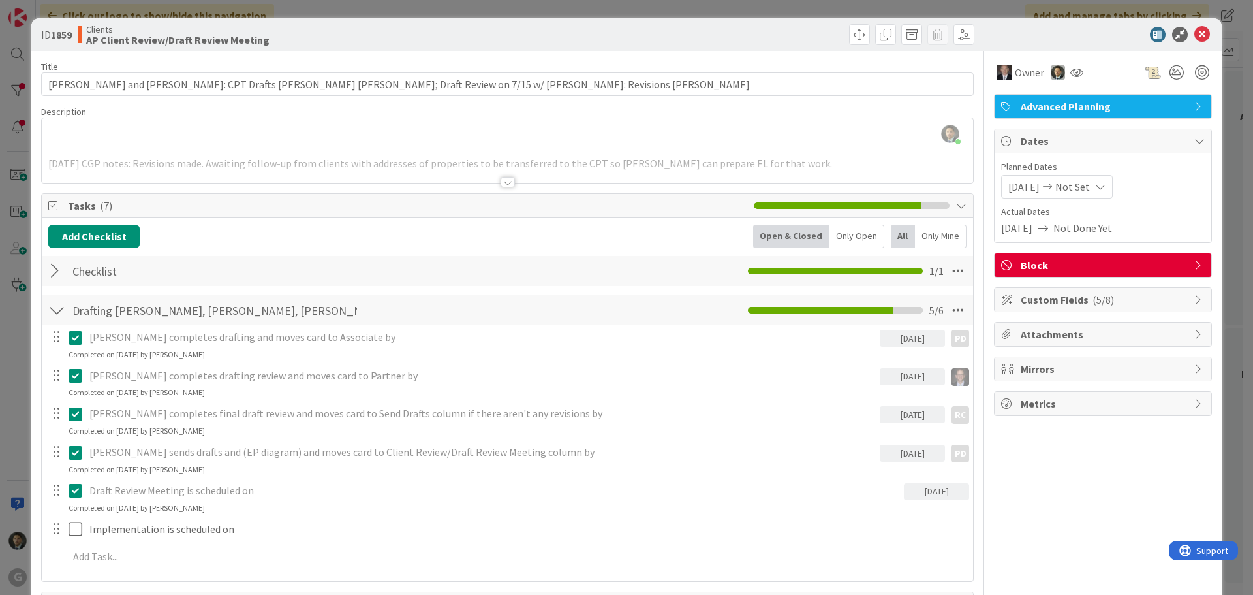
click at [1141, 261] on span "Block" at bounding box center [1104, 265] width 167 height 16
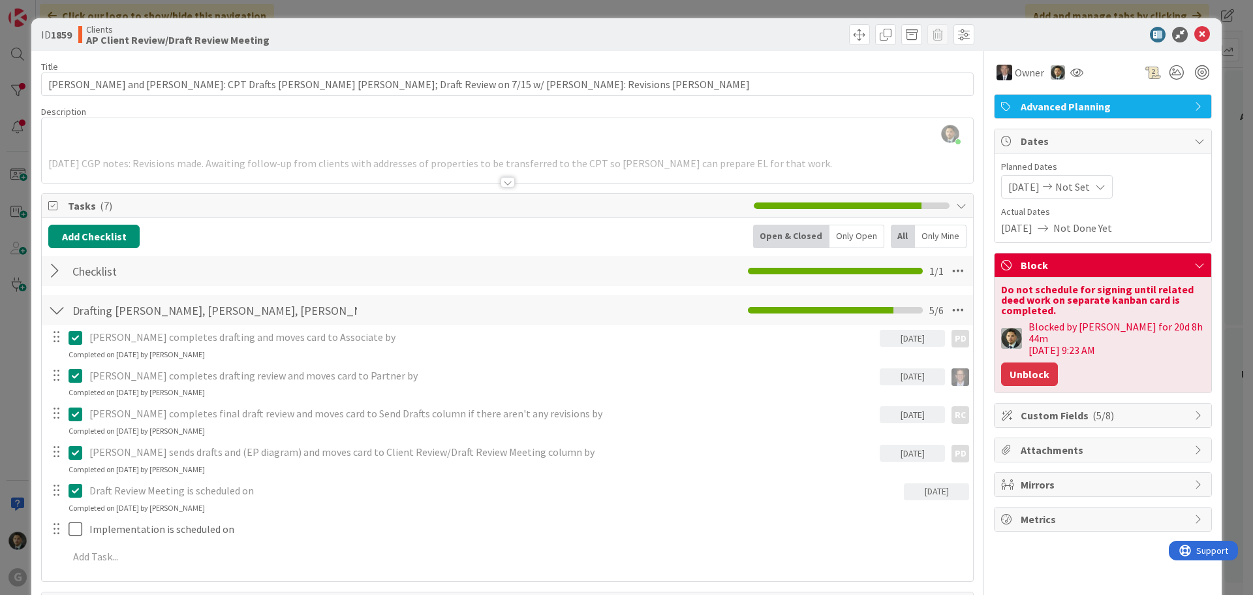
click at [1016, 362] on button "Unblock" at bounding box center [1029, 373] width 57 height 23
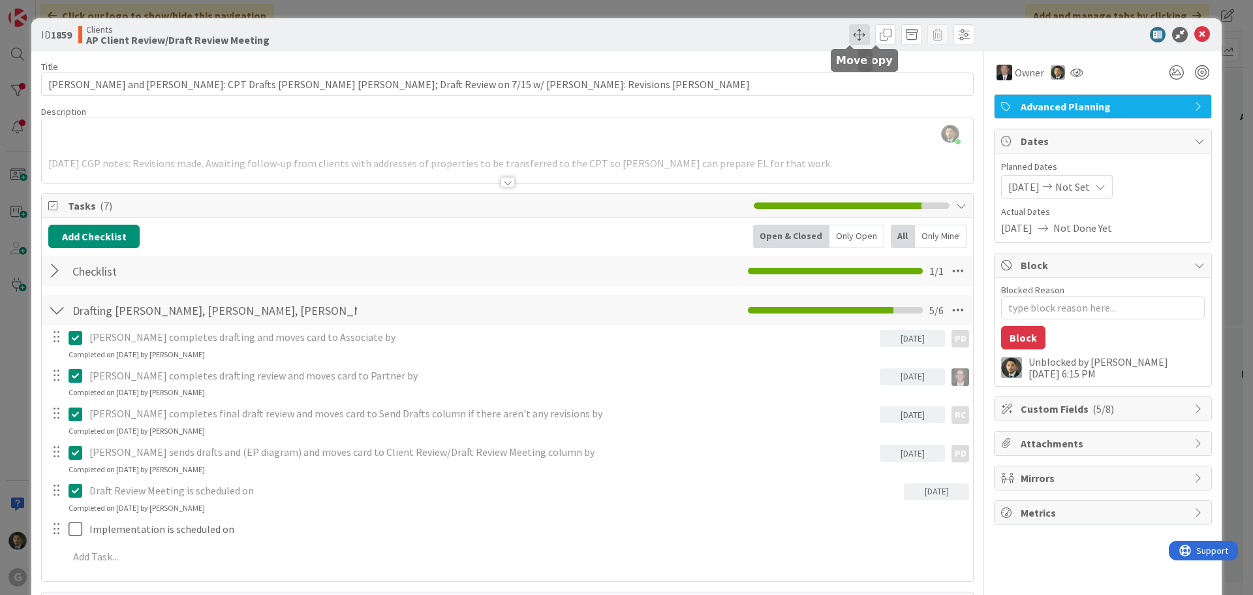
click at [849, 35] on span at bounding box center [859, 34] width 21 height 21
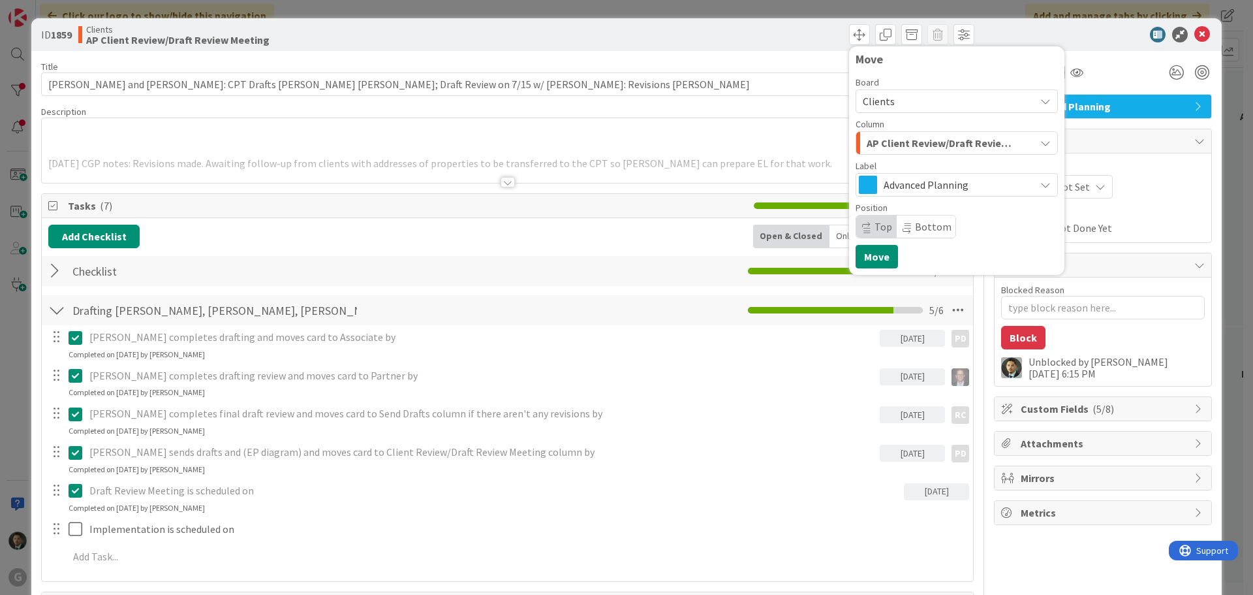
click at [879, 138] on span "AP Client Review/Draft Review Meeting" at bounding box center [942, 142] width 150 height 17
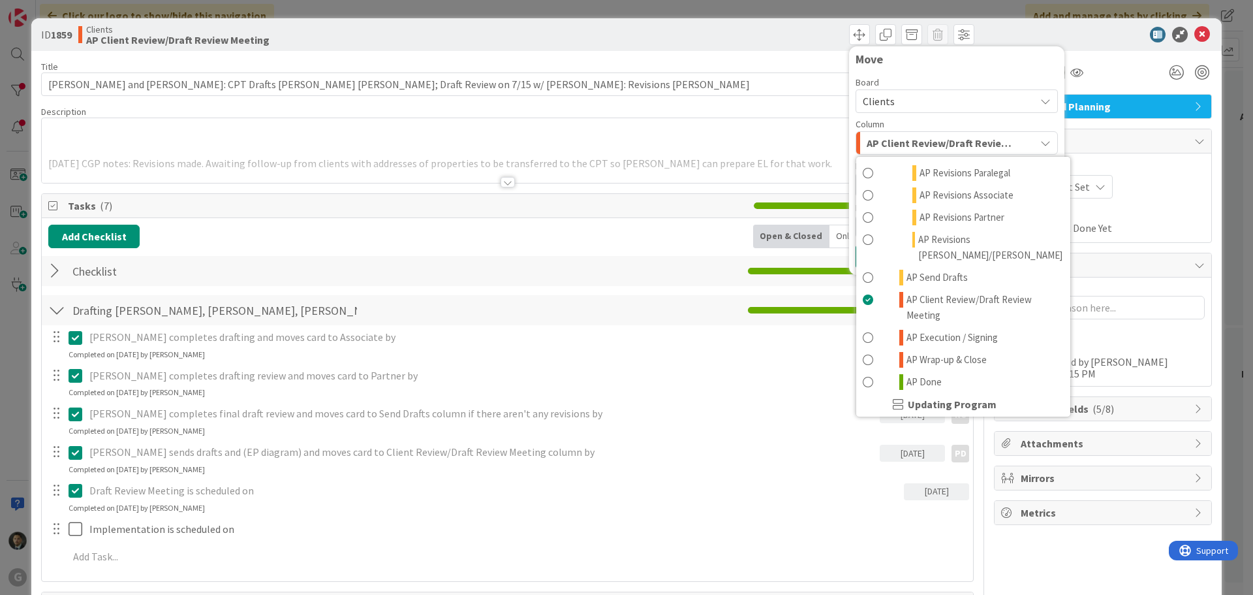
scroll to position [718, 0]
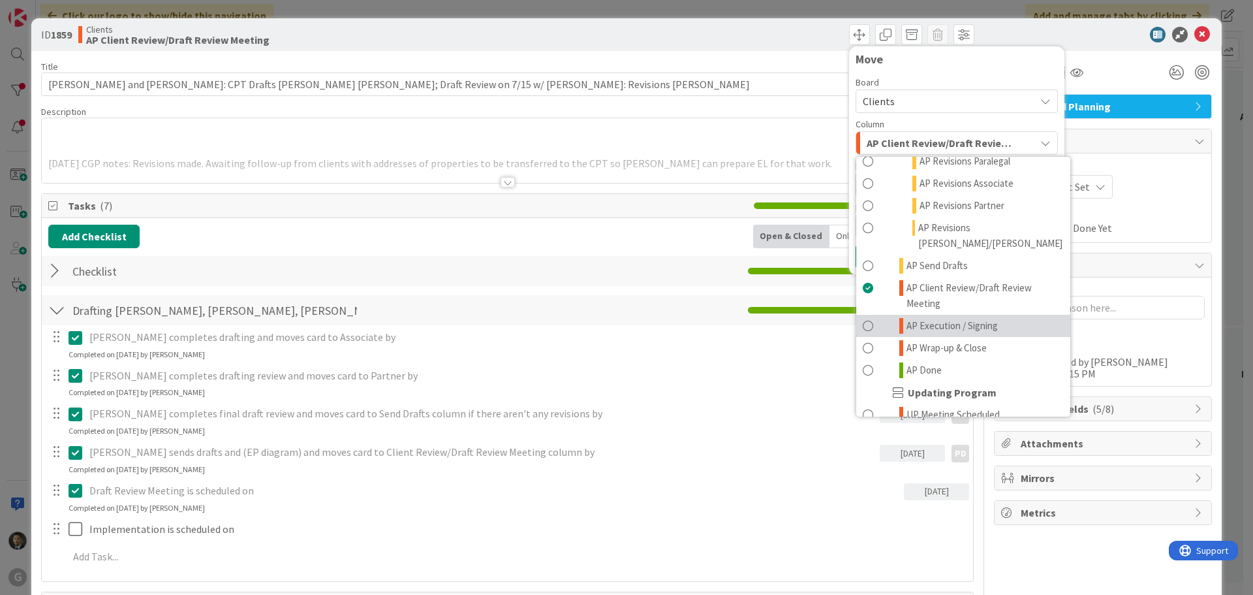
click at [960, 318] on span "AP Execution / Signing" at bounding box center [951, 326] width 91 height 16
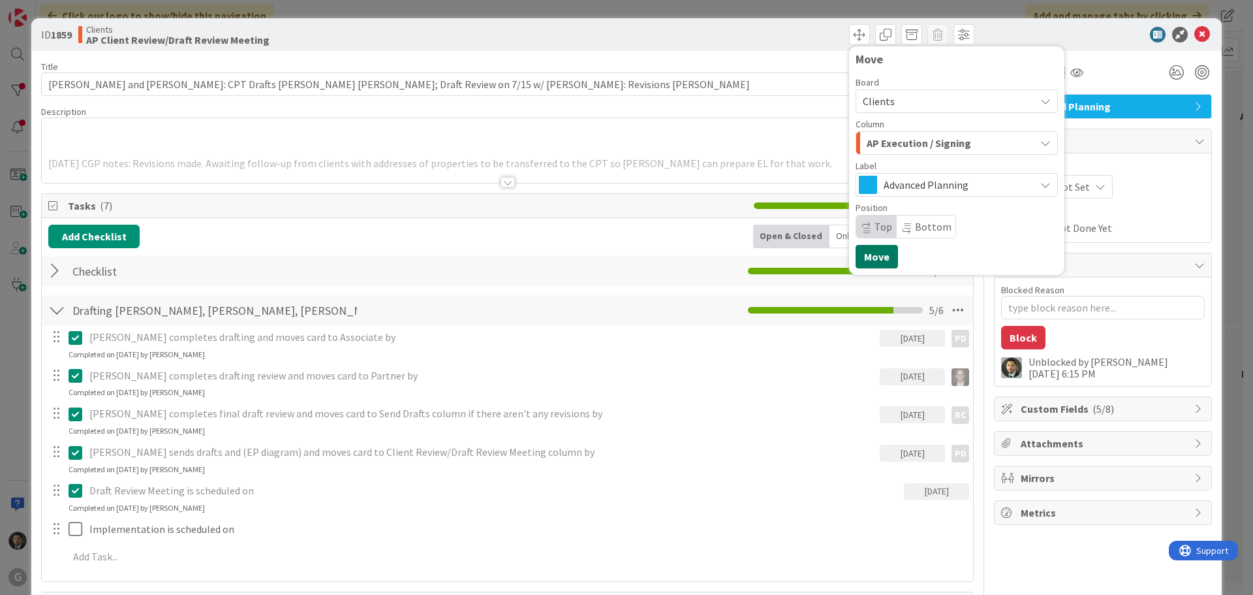
click at [873, 256] on button "Move" at bounding box center [877, 256] width 42 height 23
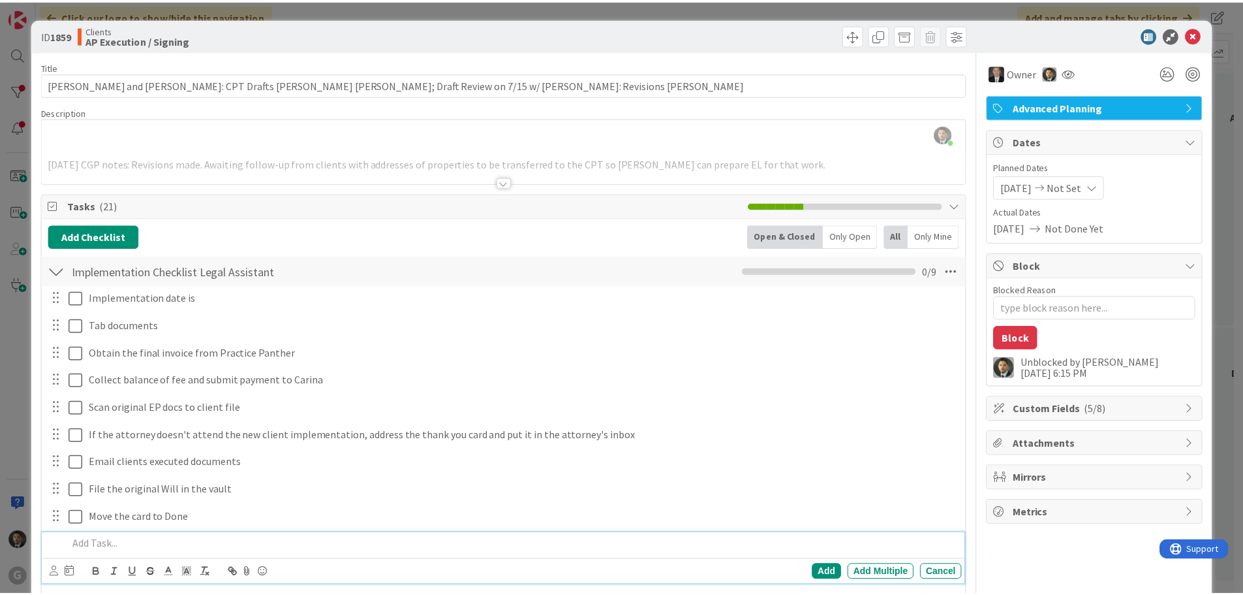
scroll to position [343, 0]
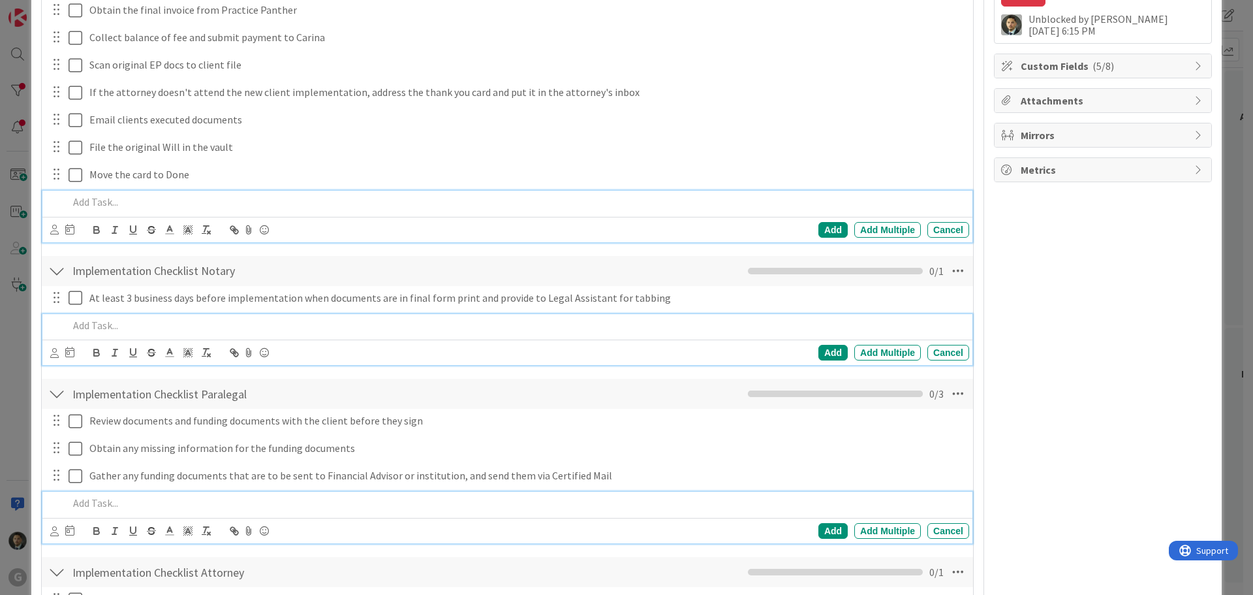
click at [805, 12] on div "ID 1859 Clients AP Execution / Signing Move Move Title 101 / 128 [PERSON_NAME] …" at bounding box center [626, 297] width 1253 height 595
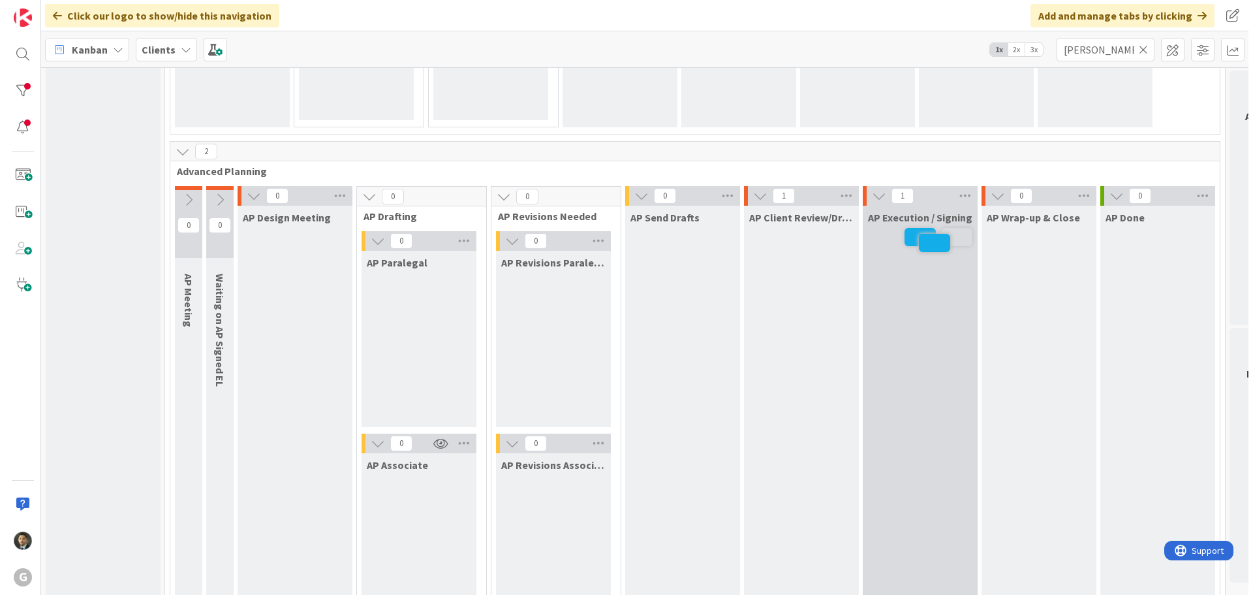
scroll to position [888, 0]
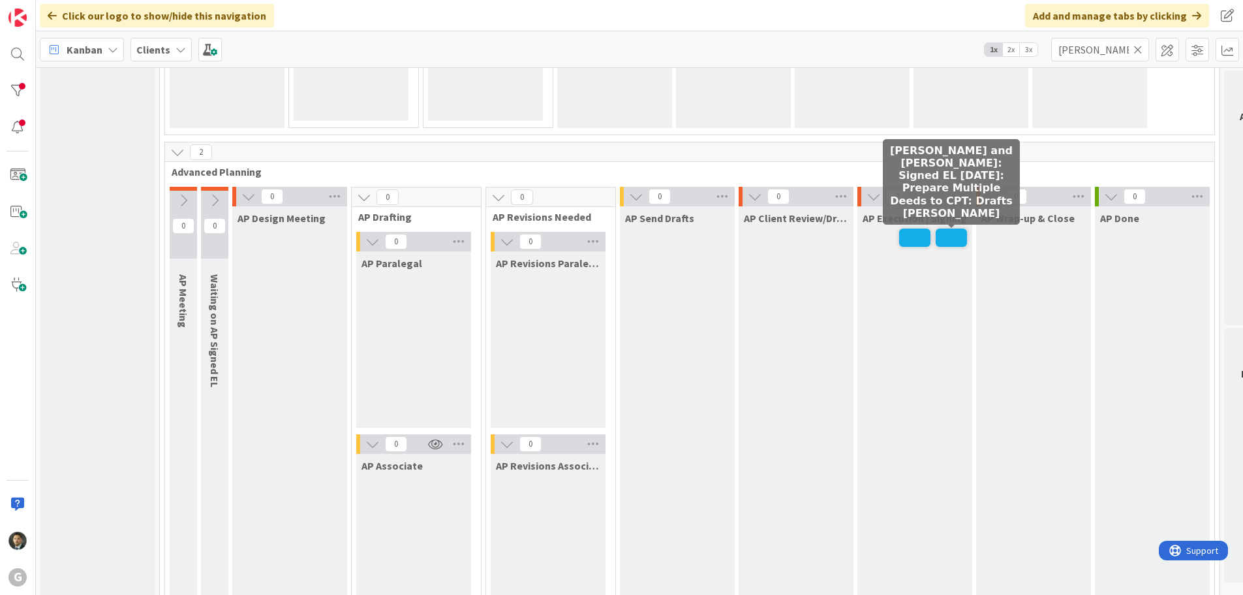
click at [949, 238] on span at bounding box center [951, 237] width 31 height 18
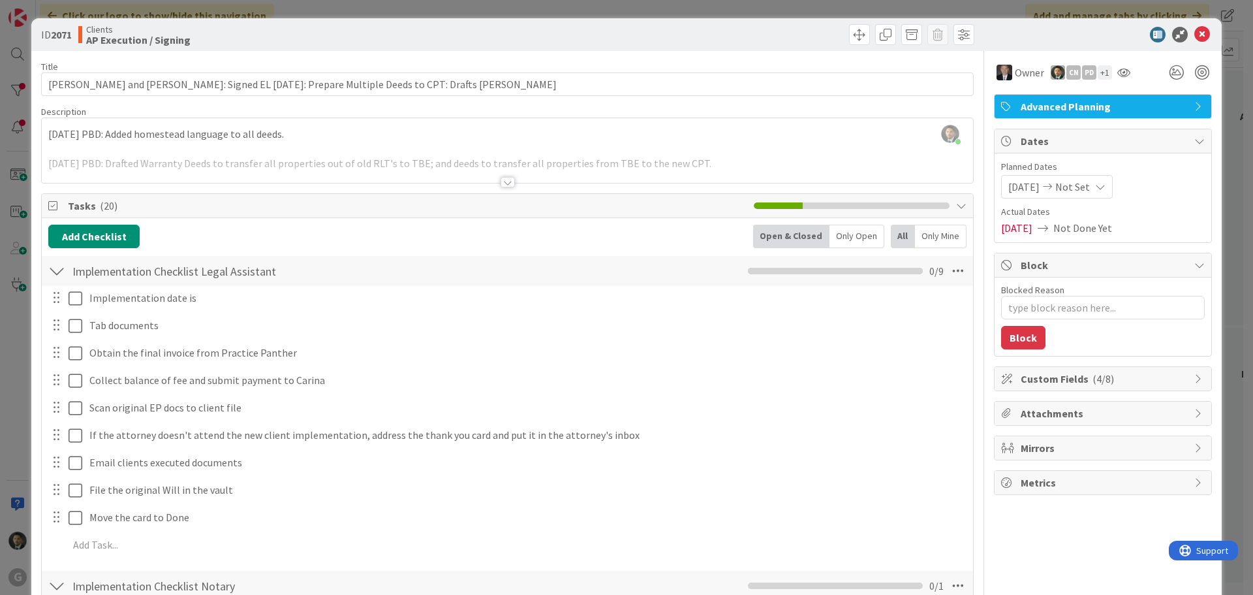
click at [828, 9] on div "ID 2071 Clients AP Execution / Signing Title 94 / 128 [PERSON_NAME] and [PERSON…" at bounding box center [626, 297] width 1253 height 595
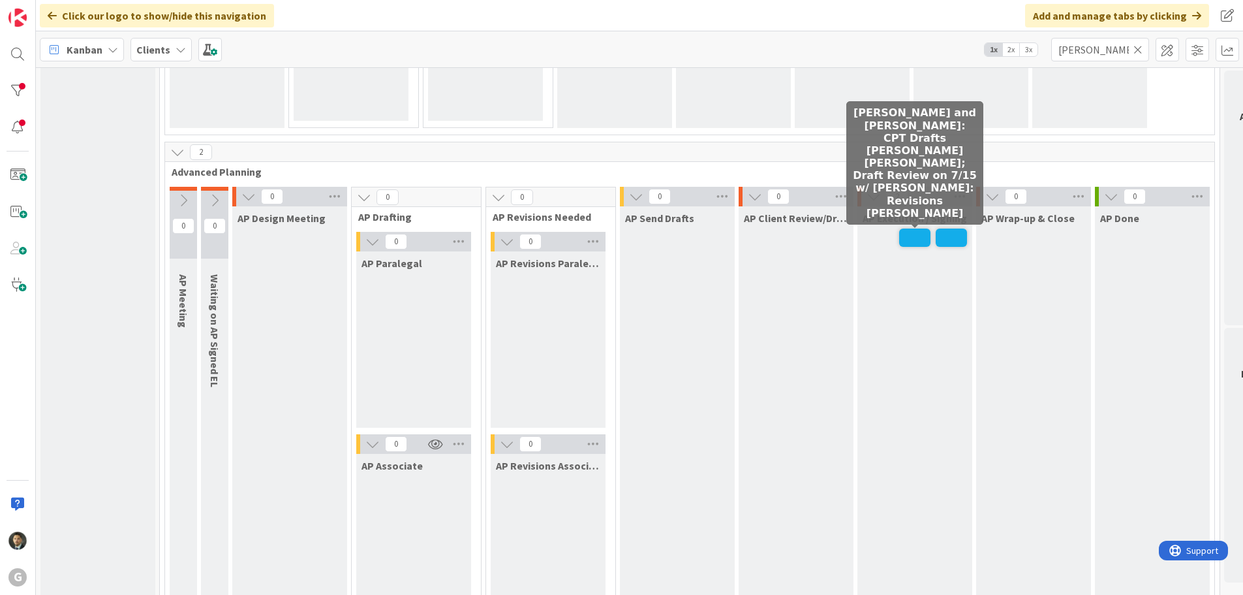
click at [915, 233] on span at bounding box center [914, 237] width 31 height 18
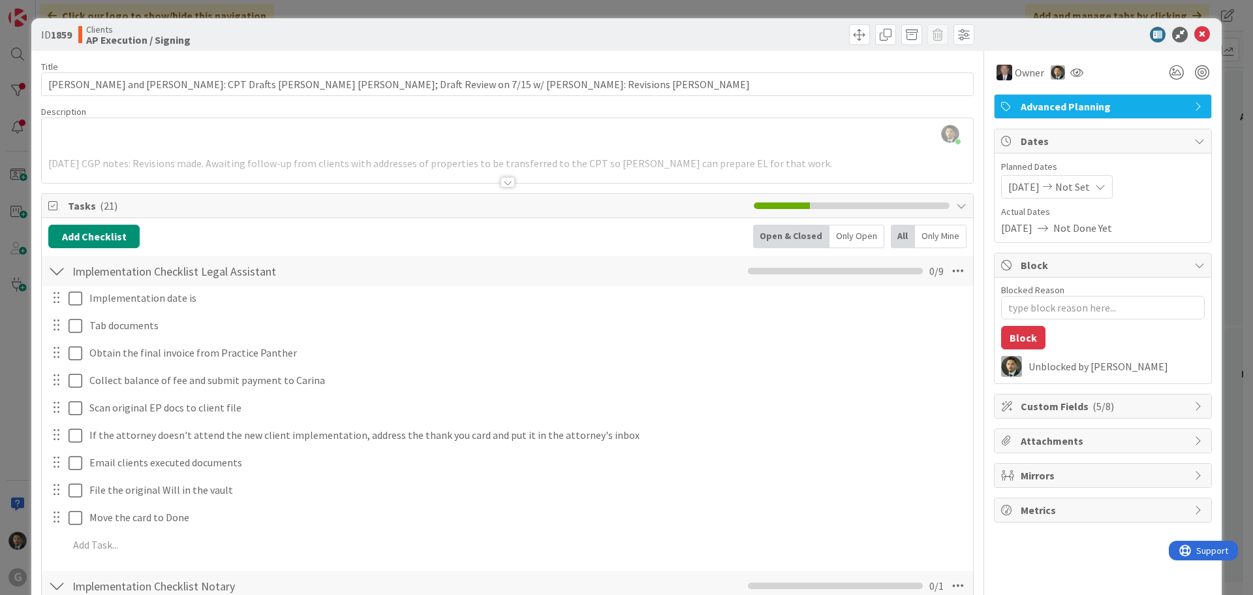
click at [811, 14] on div "ID 1859 Clients AP Execution / Signing Title 101 / 128 [PERSON_NAME] and [PERSO…" at bounding box center [626, 297] width 1253 height 595
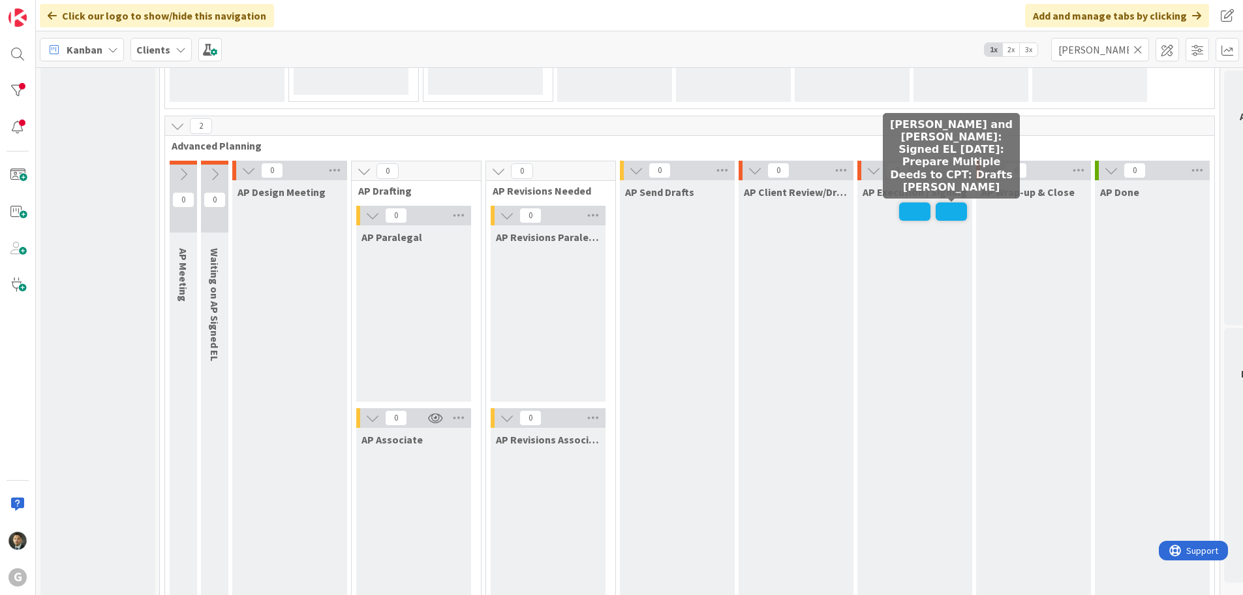
click at [952, 216] on span at bounding box center [951, 211] width 31 height 18
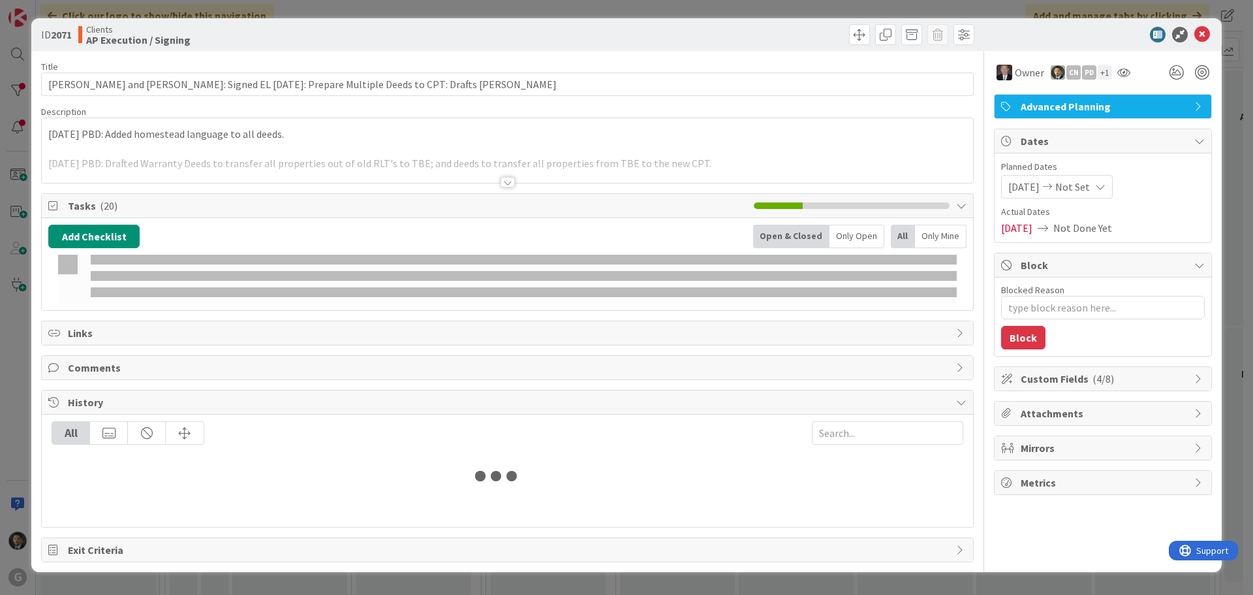
type textarea "x"
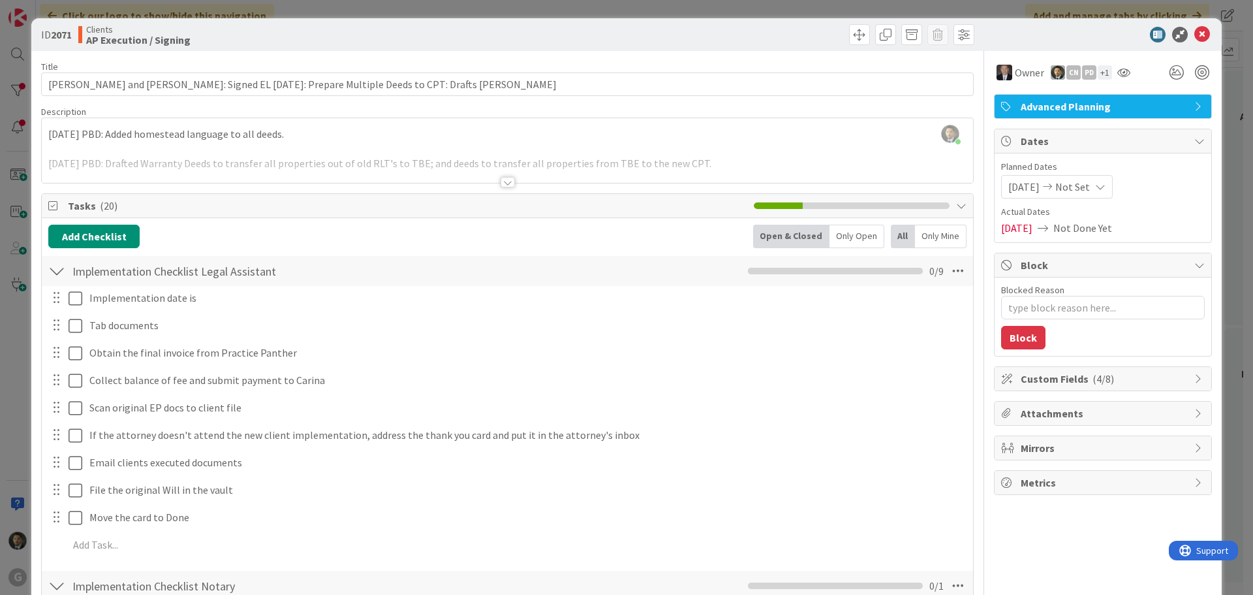
click at [705, 5] on div "ID 2071 Clients AP Execution / Signing Title 94 / 128 [PERSON_NAME] and [PERSON…" at bounding box center [626, 297] width 1253 height 595
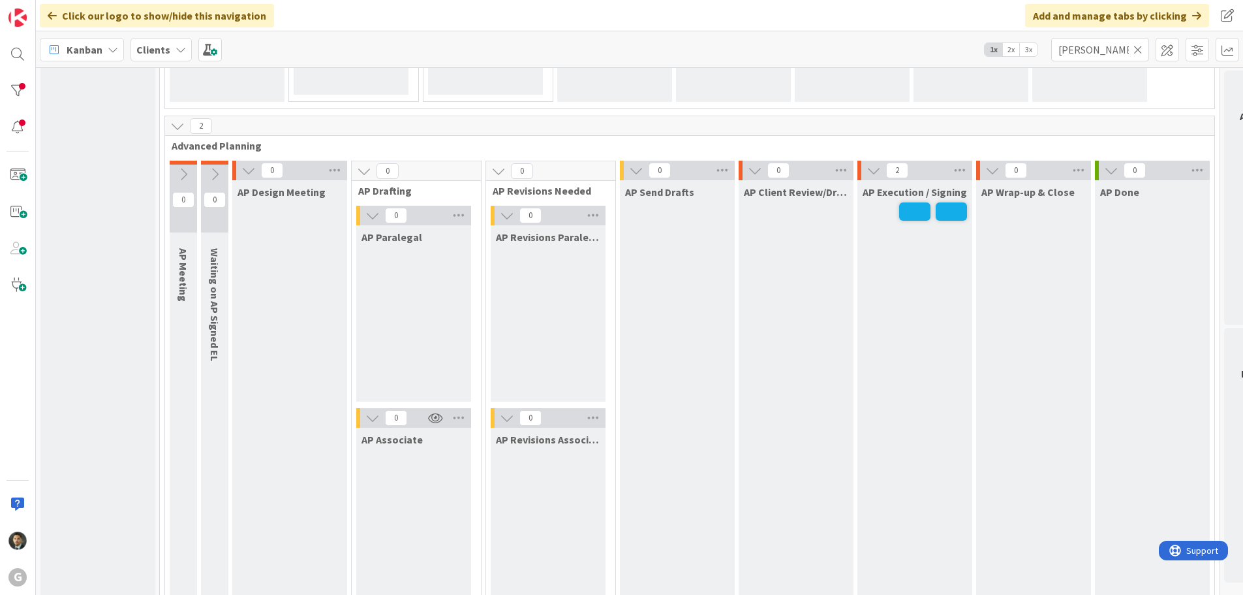
click at [1139, 51] on icon at bounding box center [1138, 50] width 9 height 12
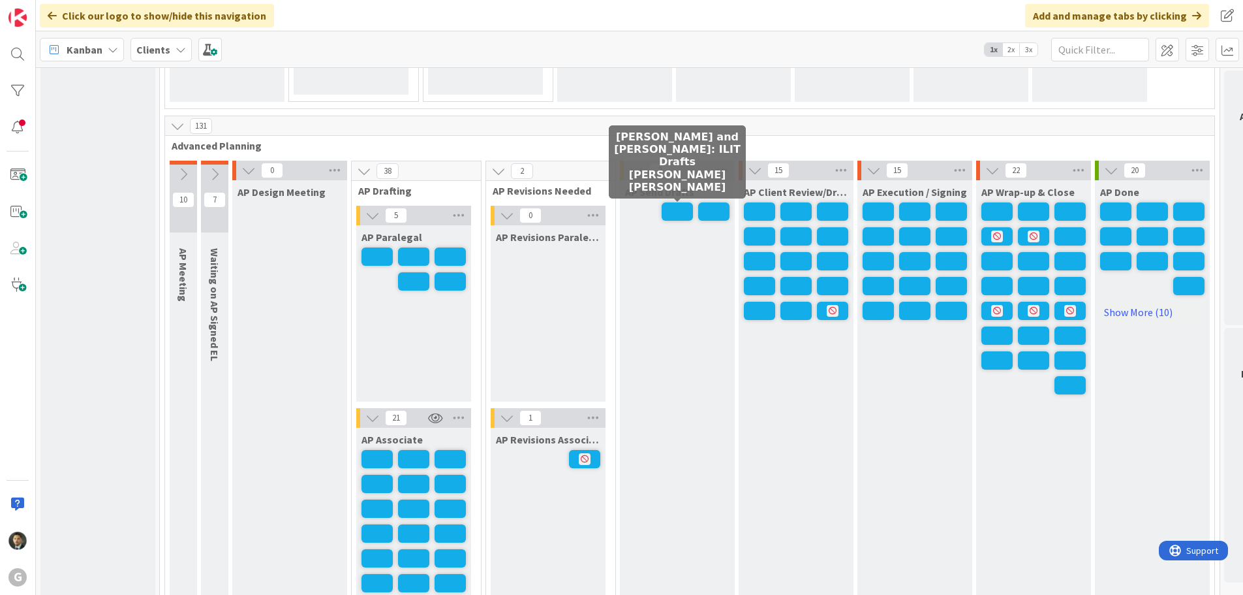
click at [679, 213] on span at bounding box center [677, 211] width 31 height 18
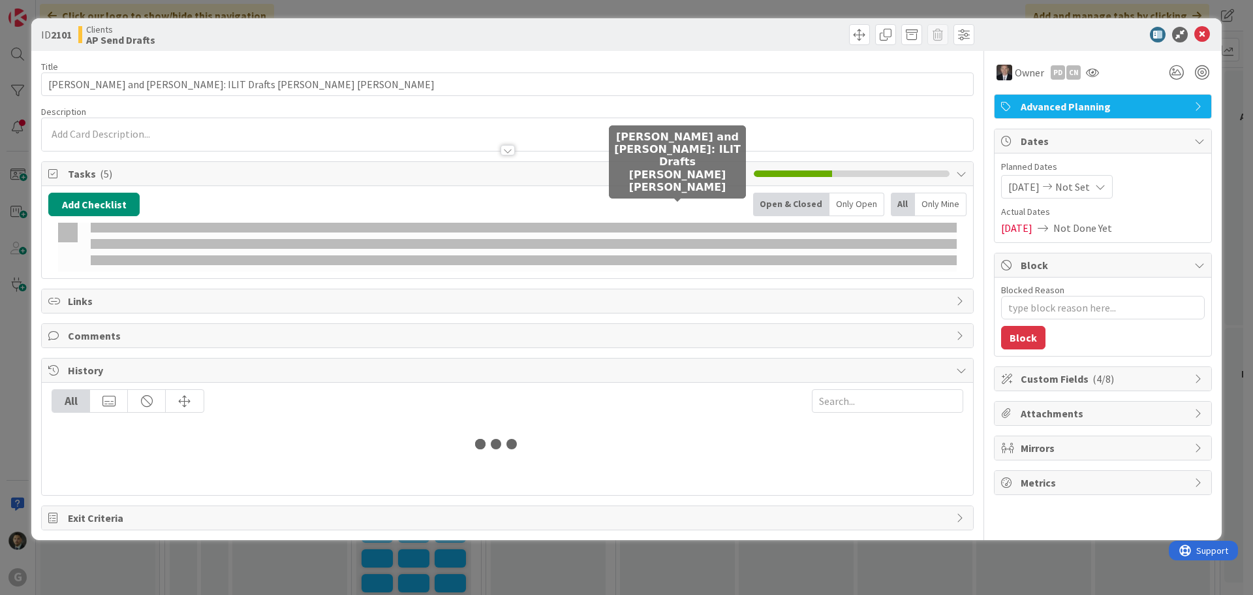
type textarea "x"
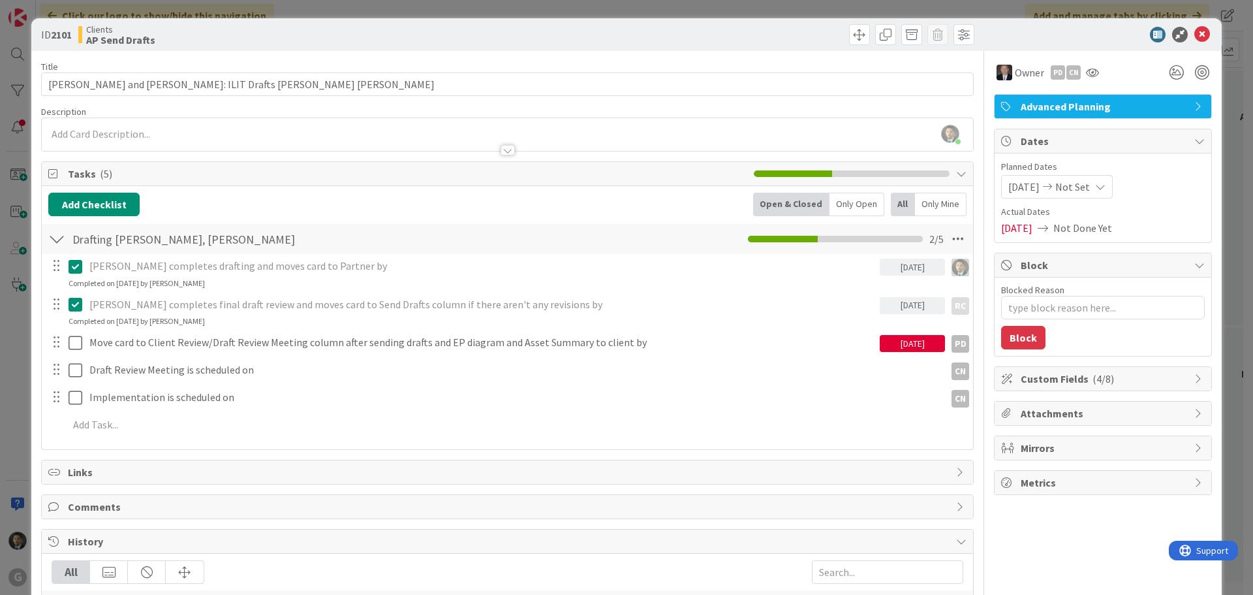
click at [358, 123] on div "[PERSON_NAME] joined 2 m ago" at bounding box center [507, 134] width 931 height 33
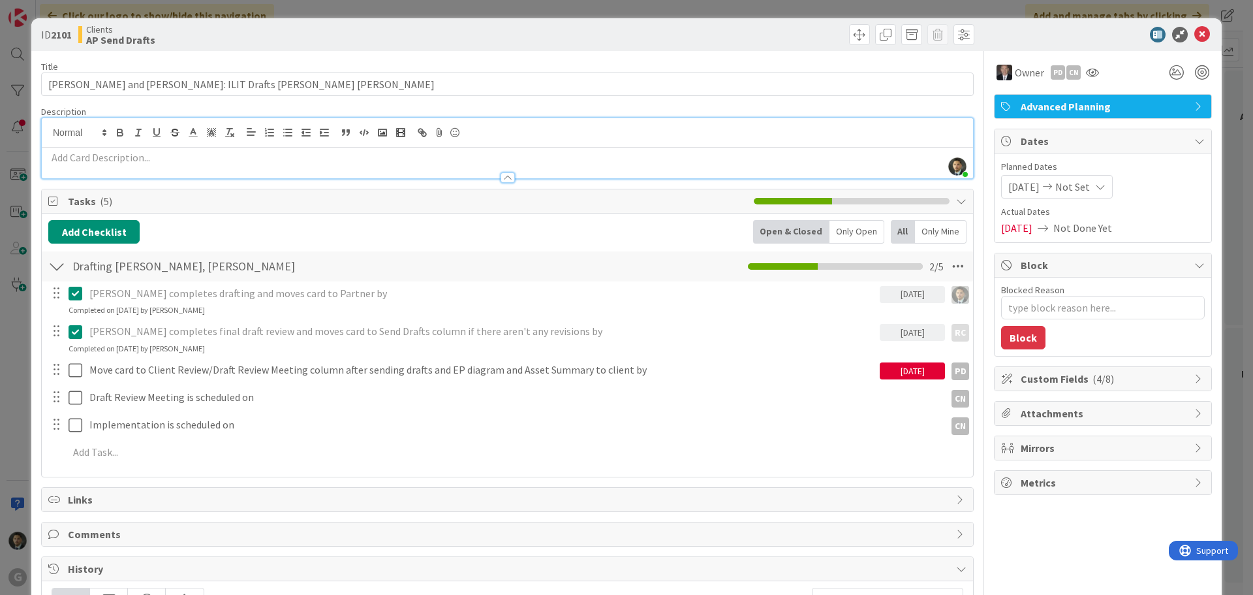
click at [350, 163] on p at bounding box center [507, 157] width 918 height 15
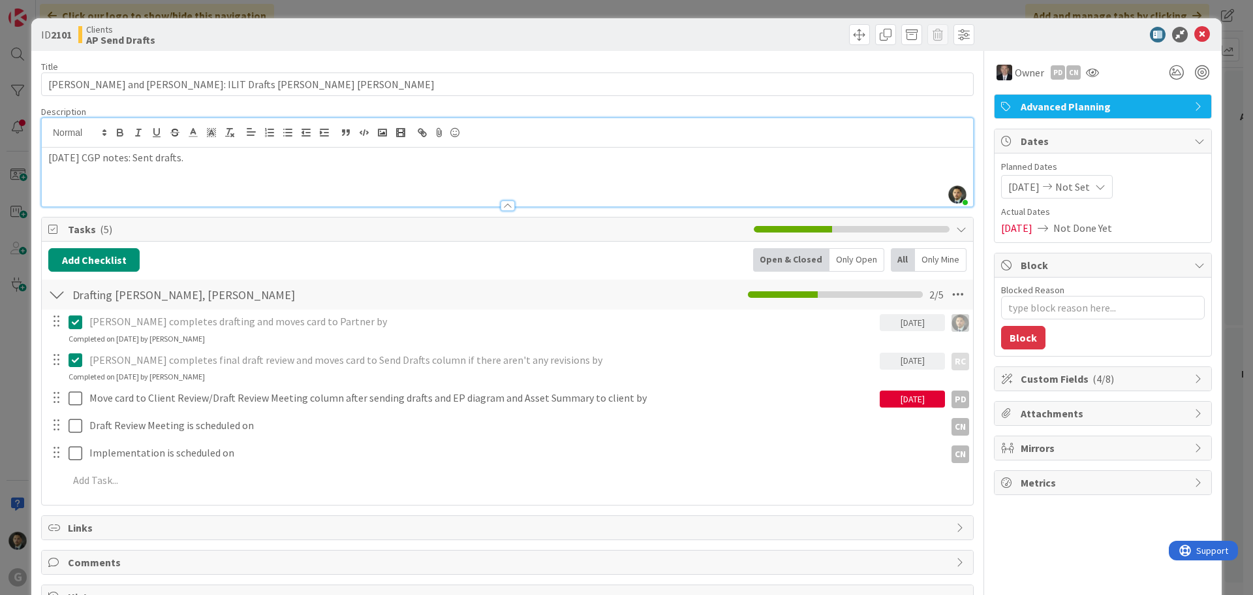
click at [67, 397] on div at bounding box center [66, 397] width 37 height 23
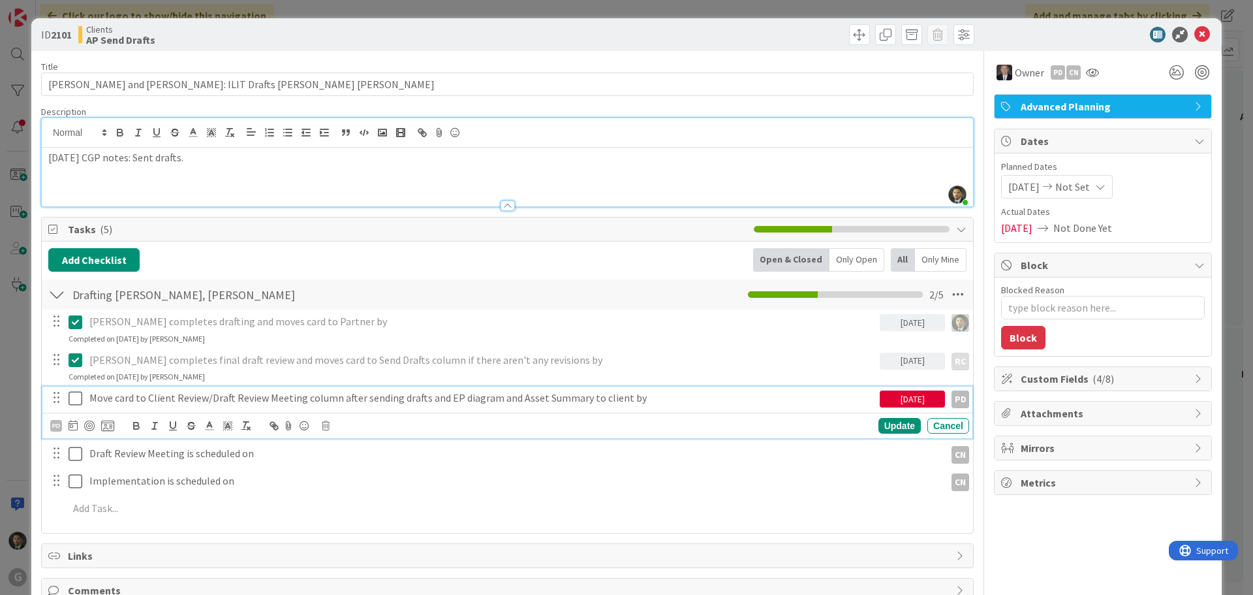
click at [77, 399] on icon at bounding box center [79, 398] width 20 height 16
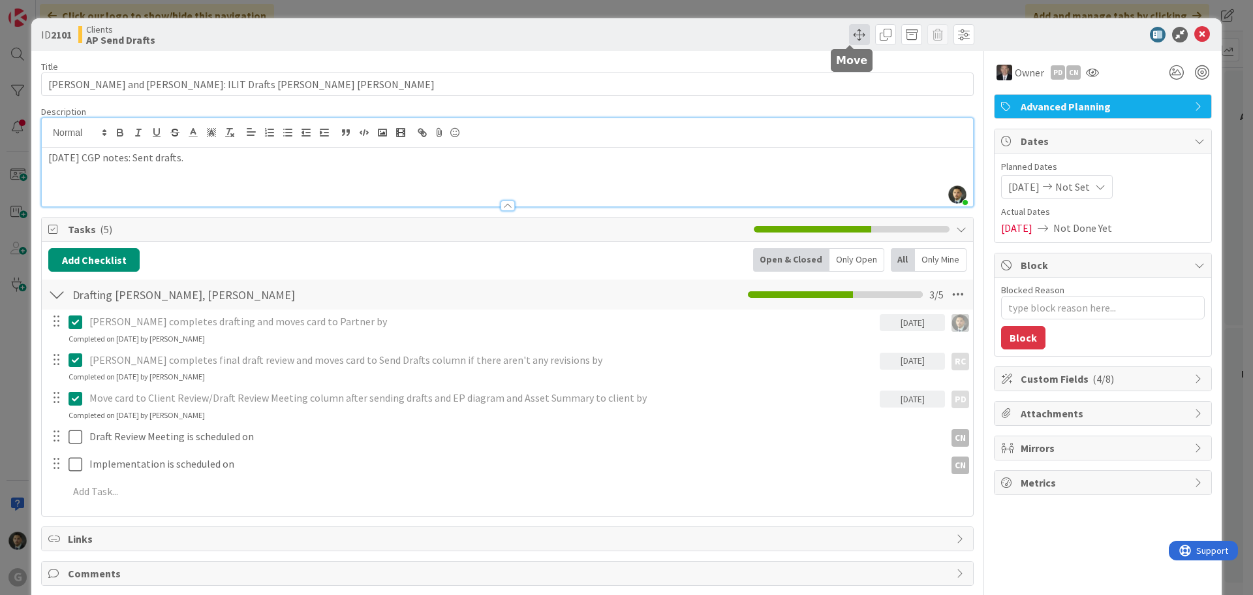
click at [856, 33] on span at bounding box center [859, 34] width 21 height 21
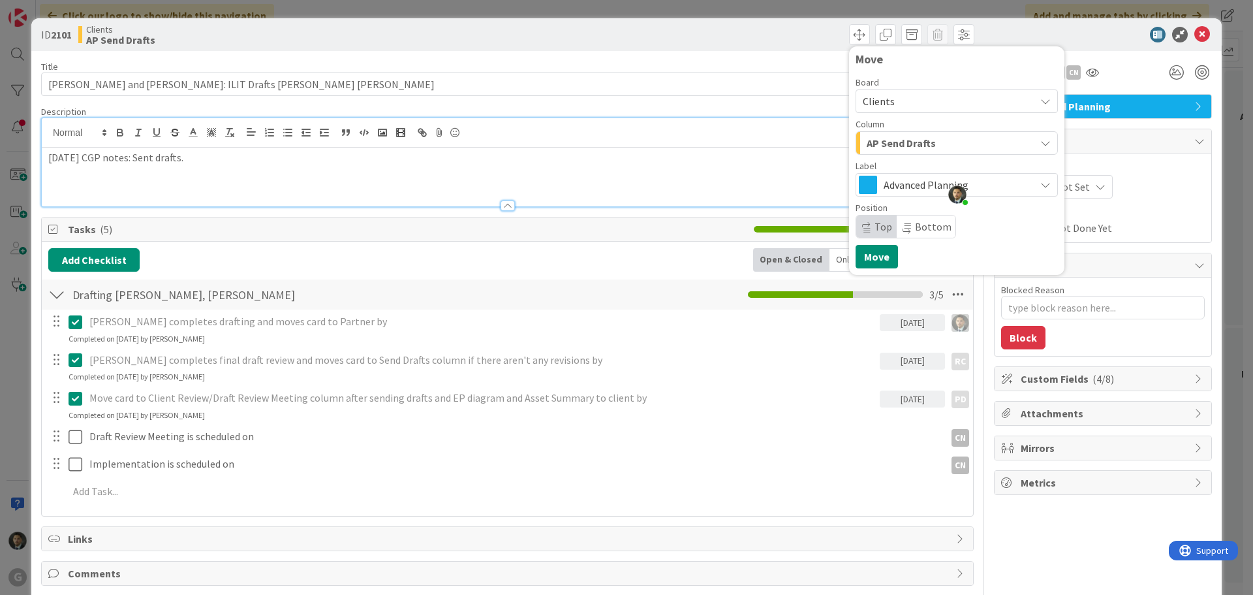
click at [881, 137] on span "AP Send Drafts" at bounding box center [901, 142] width 69 height 17
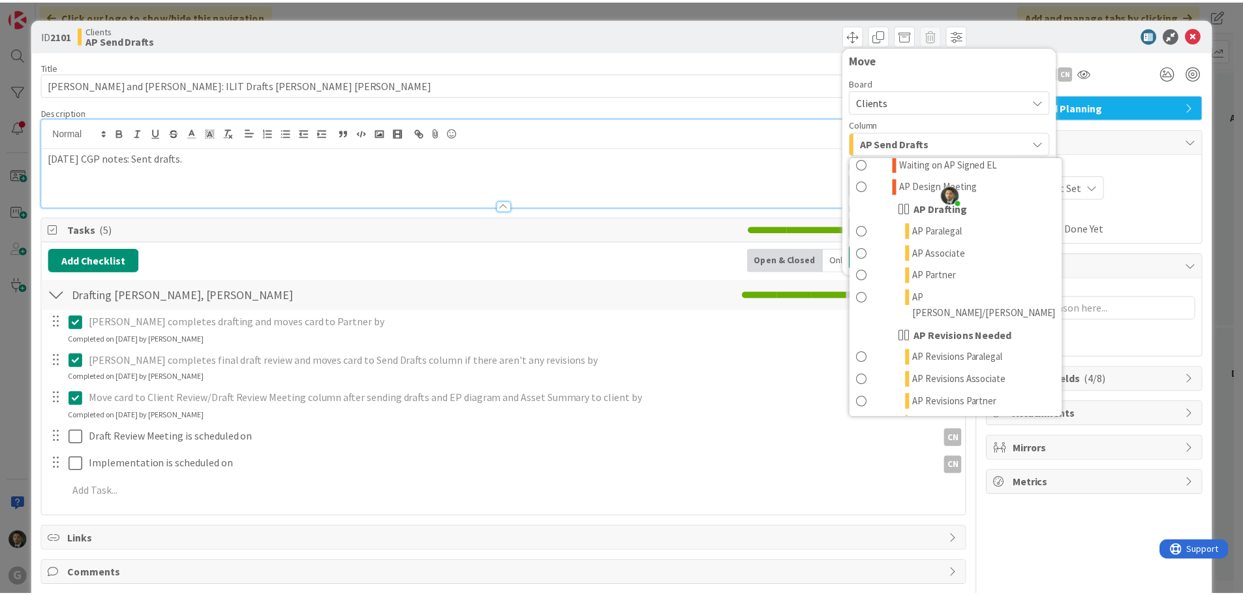
scroll to position [653, 0]
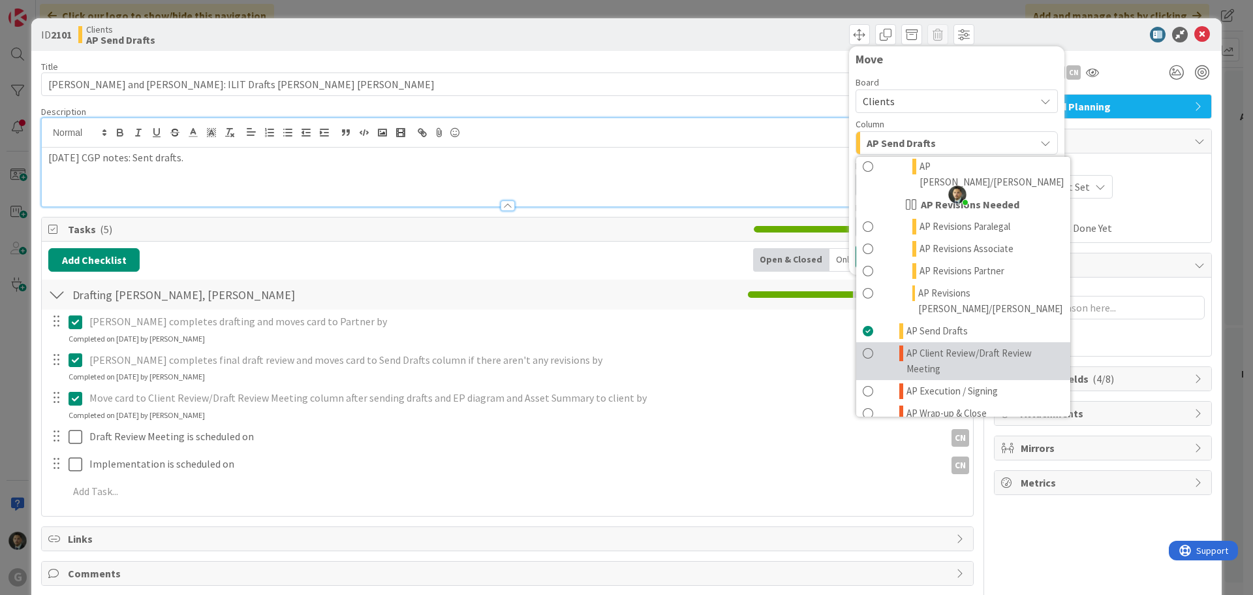
click at [935, 345] on span "AP Client Review/Draft Review Meeting" at bounding box center [984, 360] width 157 height 31
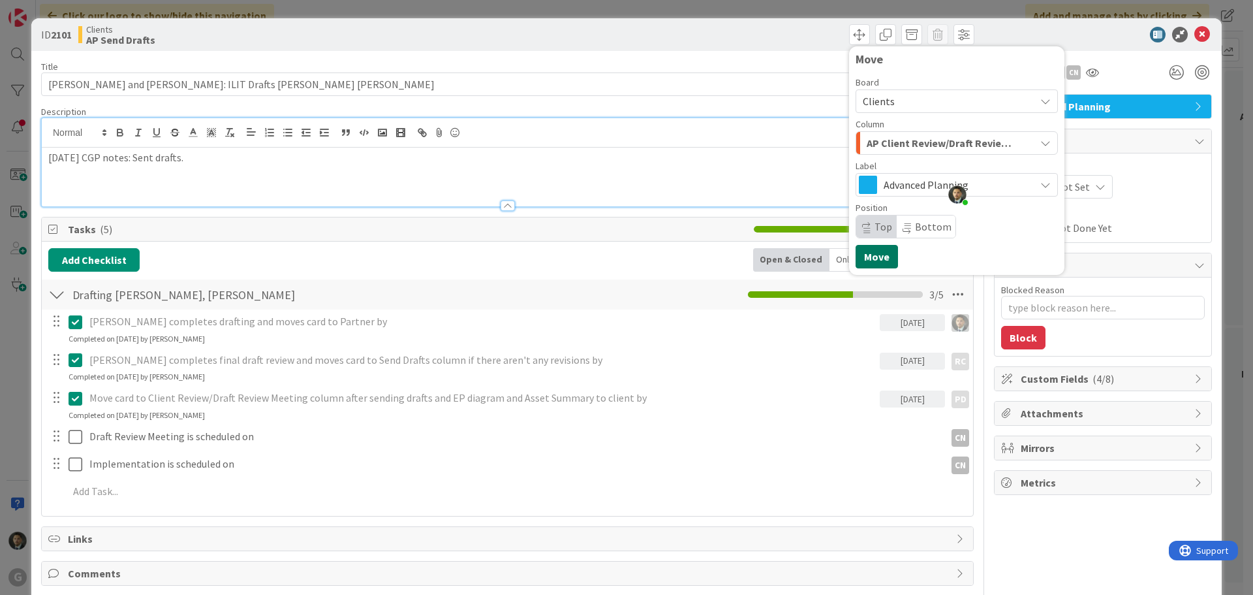
click at [873, 253] on button "Move" at bounding box center [877, 256] width 42 height 23
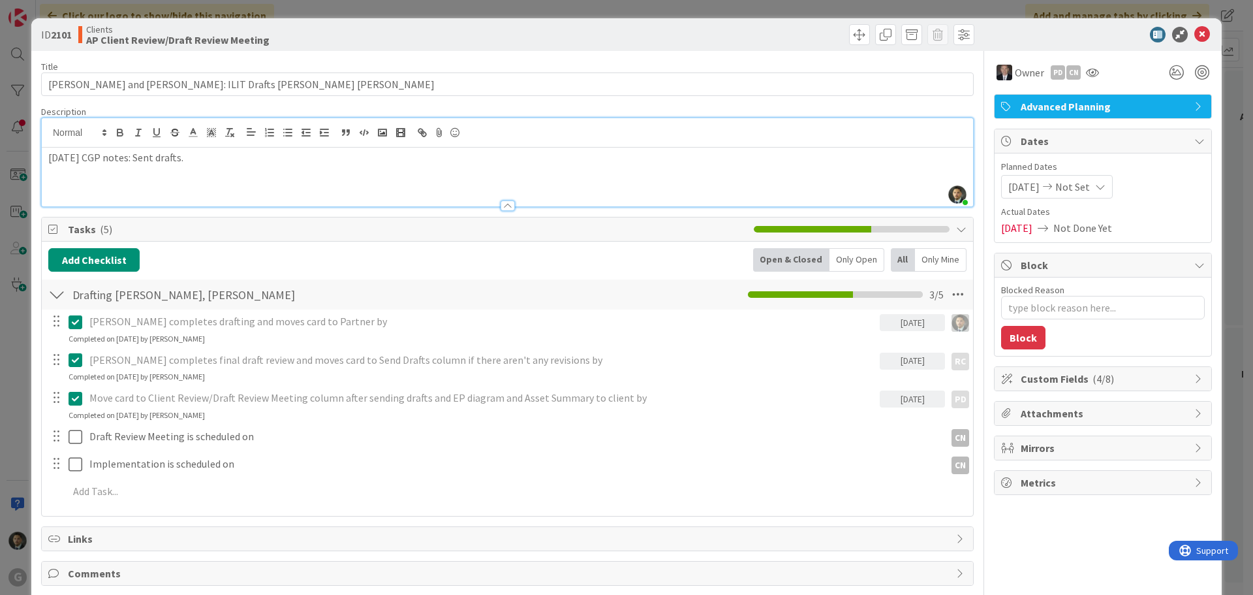
type textarea "x"
click at [715, 7] on div "ID 2101 Clients AP Client Review/Draft Review Meeting Move Move Title 52 / 128 …" at bounding box center [626, 297] width 1253 height 595
